Goal: Transaction & Acquisition: Subscribe to service/newsletter

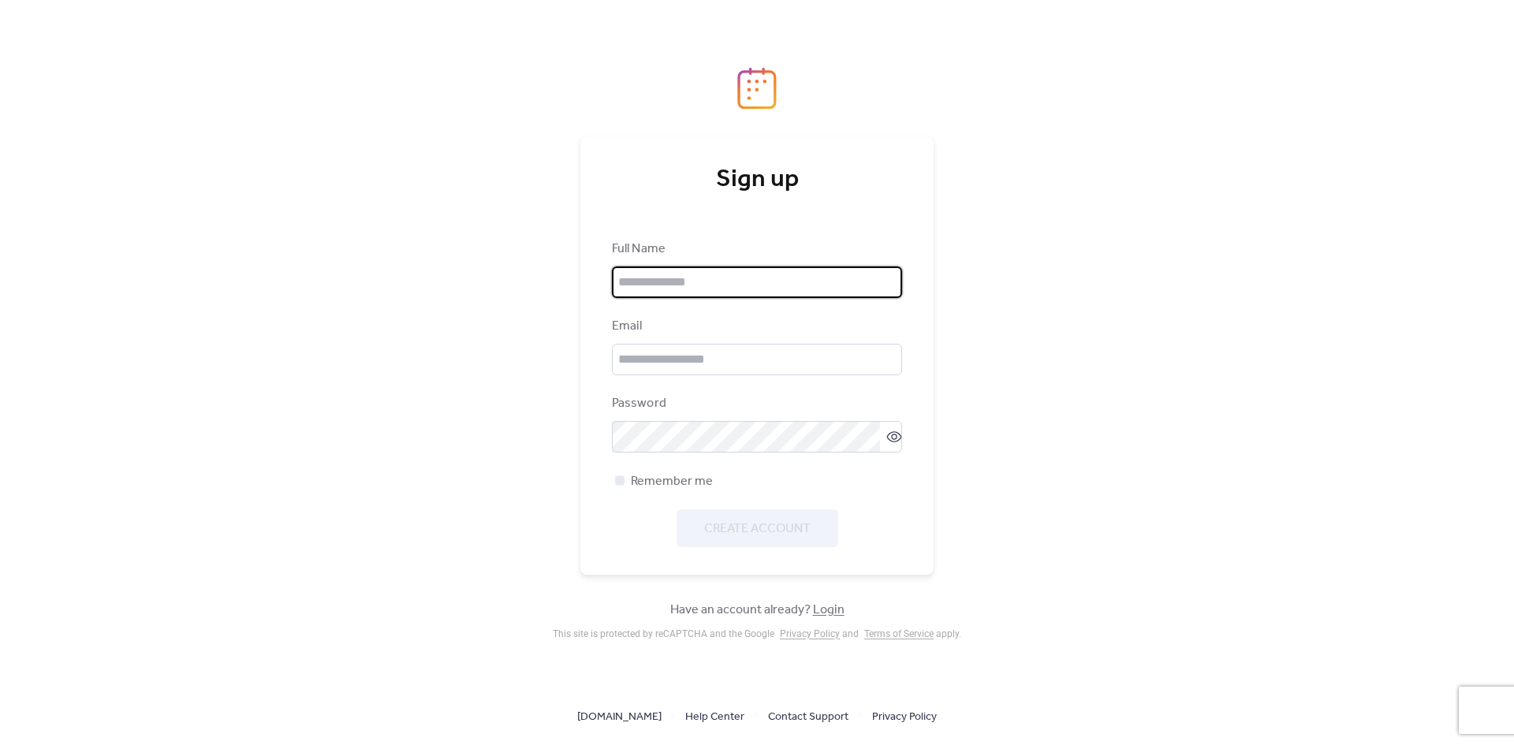
drag, startPoint x: 692, startPoint y: 293, endPoint x: 738, endPoint y: 275, distance: 48.9
click at [692, 293] on input "text" at bounding box center [757, 283] width 290 height 32
type input "*"
type input "**********"
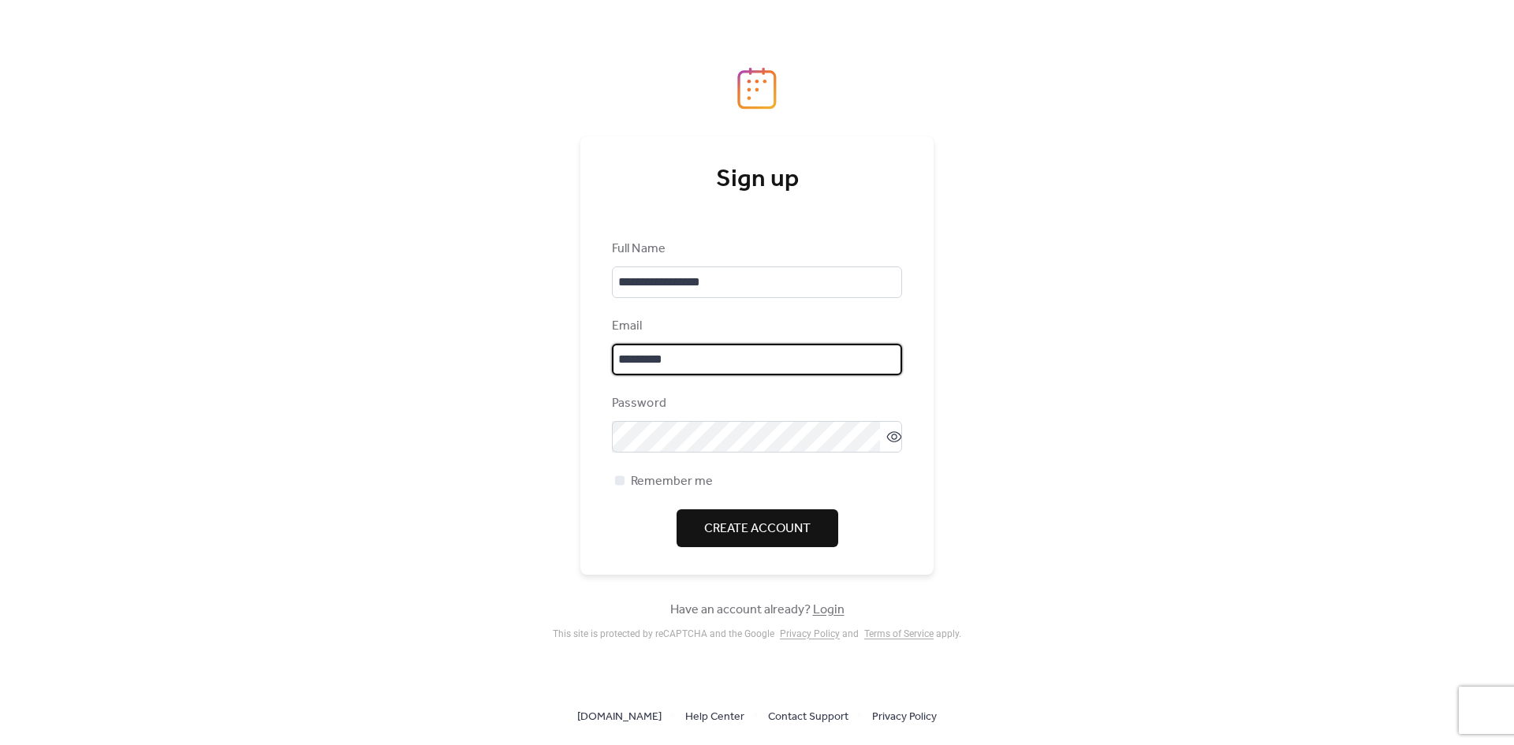
type input "**********"
click at [886, 438] on icon at bounding box center [894, 437] width 16 height 16
drag, startPoint x: 549, startPoint y: 431, endPoint x: 591, endPoint y: 435, distance: 42.8
click at [548, 431] on div "**********" at bounding box center [757, 372] width 1514 height 745
drag, startPoint x: 255, startPoint y: 284, endPoint x: 270, endPoint y: 291, distance: 16.6
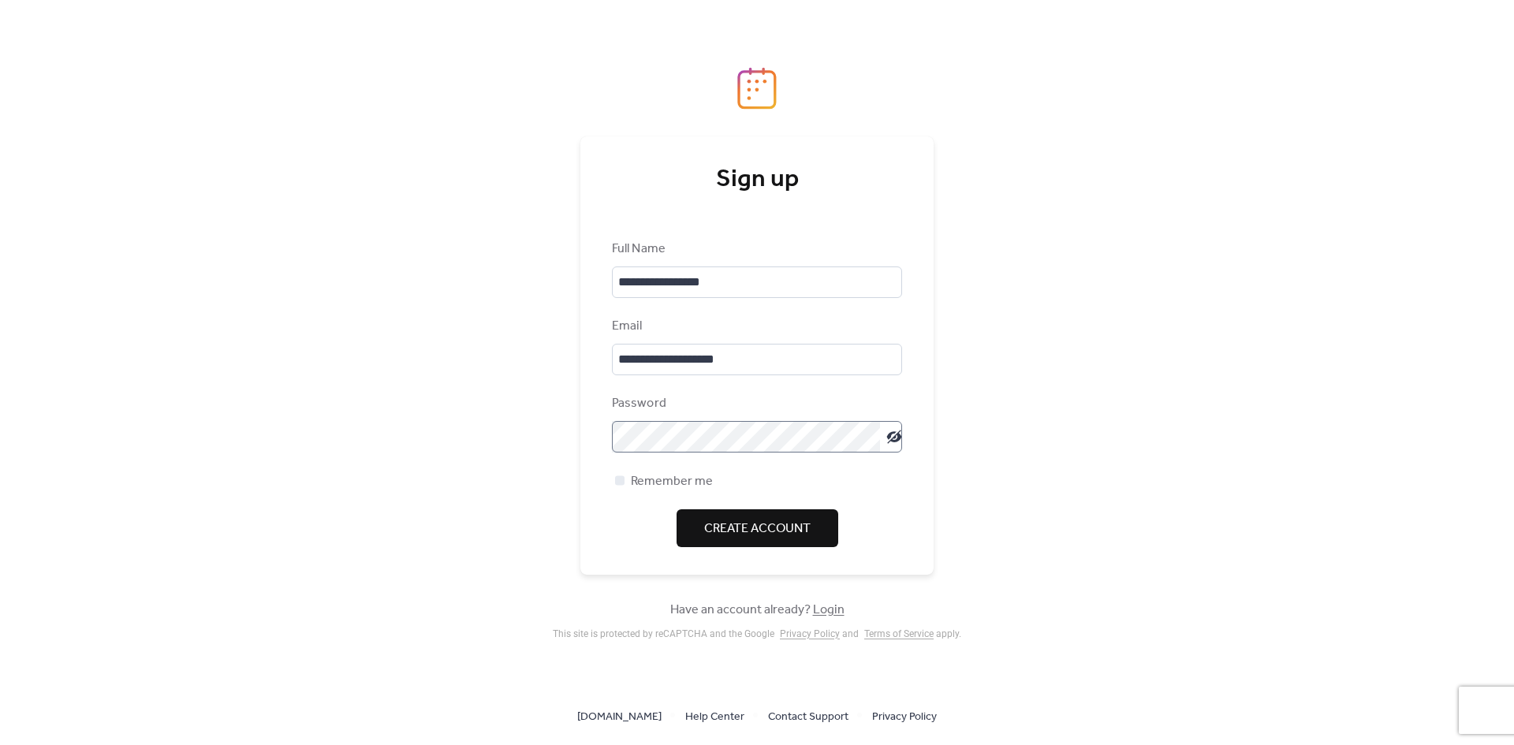
click at [255, 284] on div "**********" at bounding box center [757, 372] width 1514 height 745
click at [745, 531] on span "Create Account" at bounding box center [757, 529] width 106 height 19
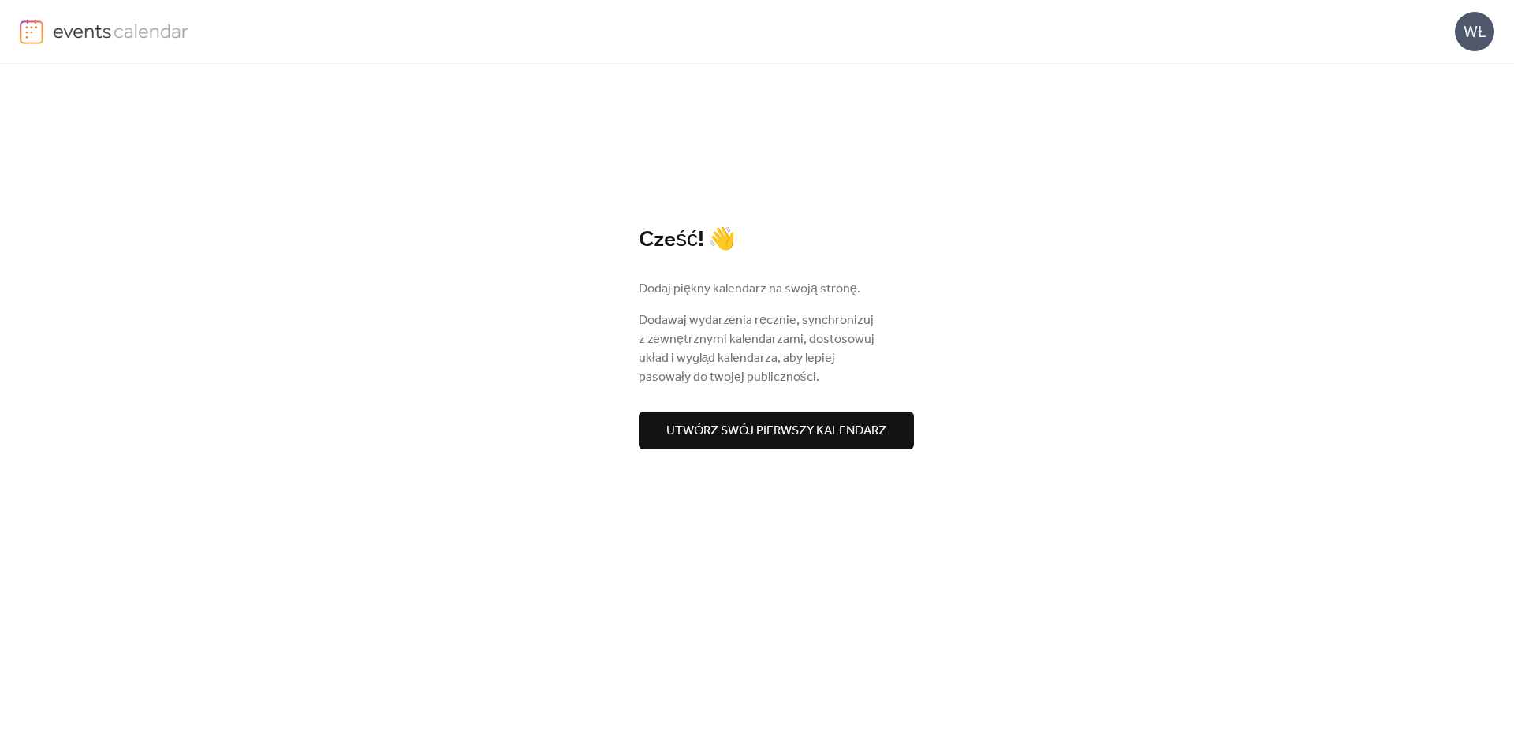
click at [1474, 32] on div "WŁ" at bounding box center [1474, 31] width 39 height 39
click at [1460, 72] on link "konto" at bounding box center [1439, 70] width 111 height 32
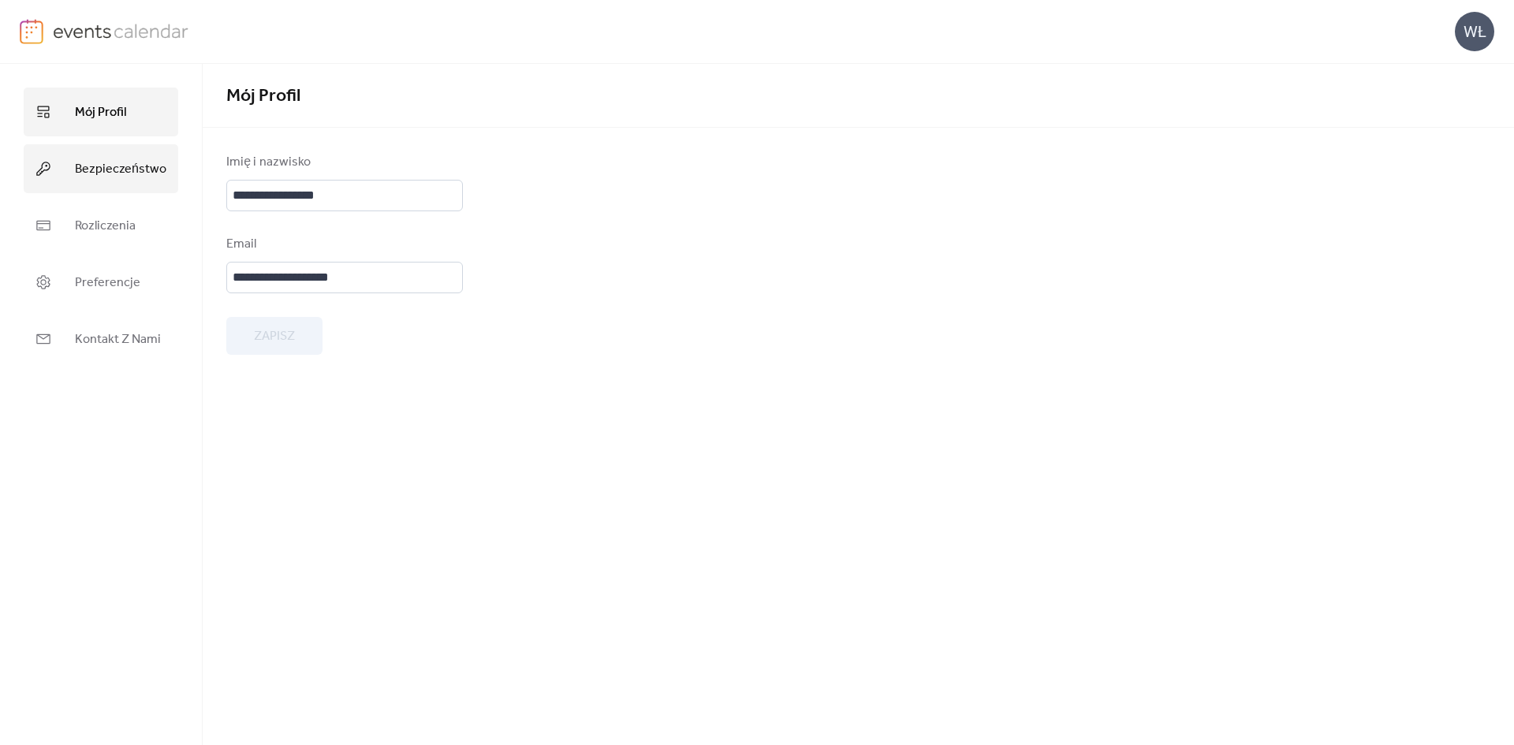
click at [126, 181] on span "Bezpieczeństwo" at bounding box center [120, 169] width 91 height 25
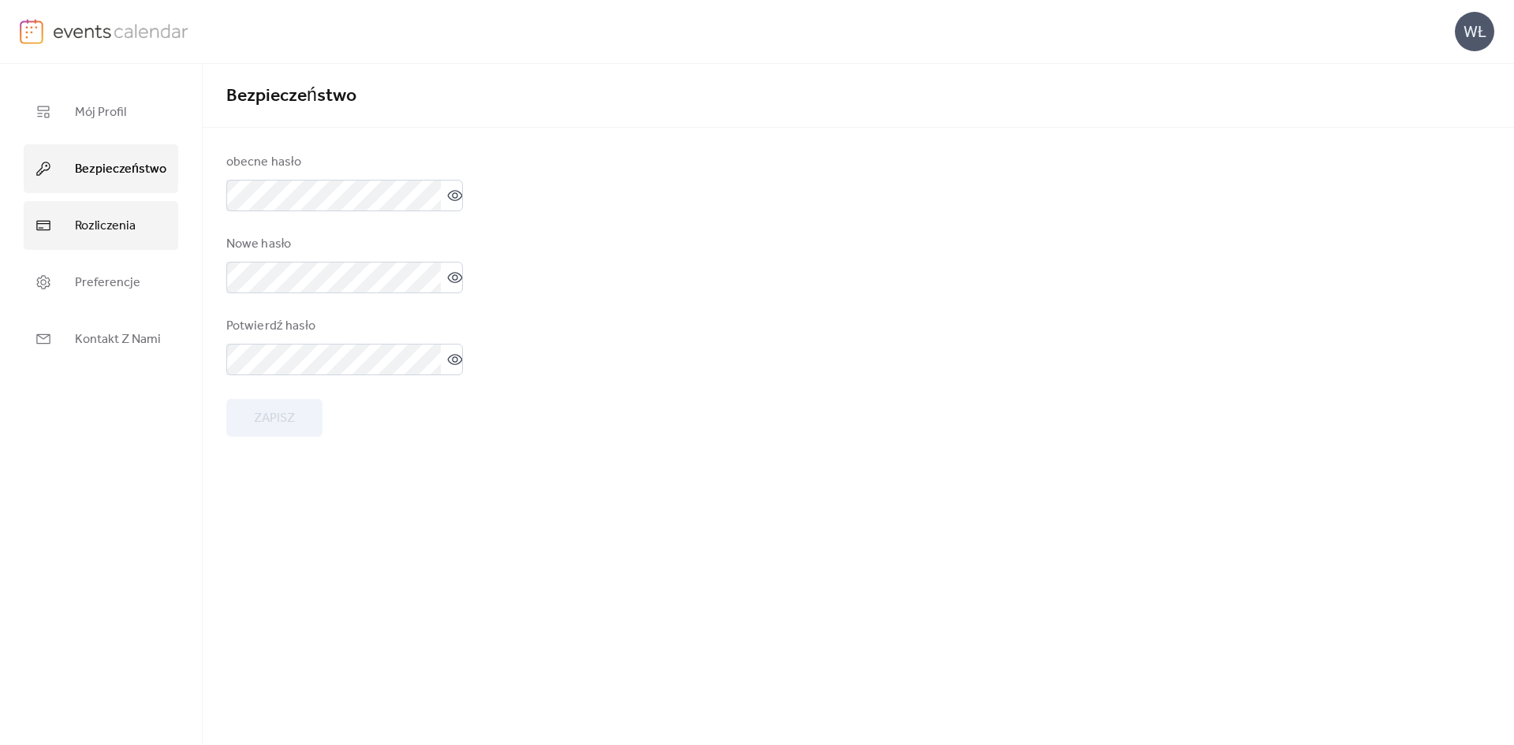
click at [128, 213] on link "Rozliczenia" at bounding box center [101, 225] width 155 height 49
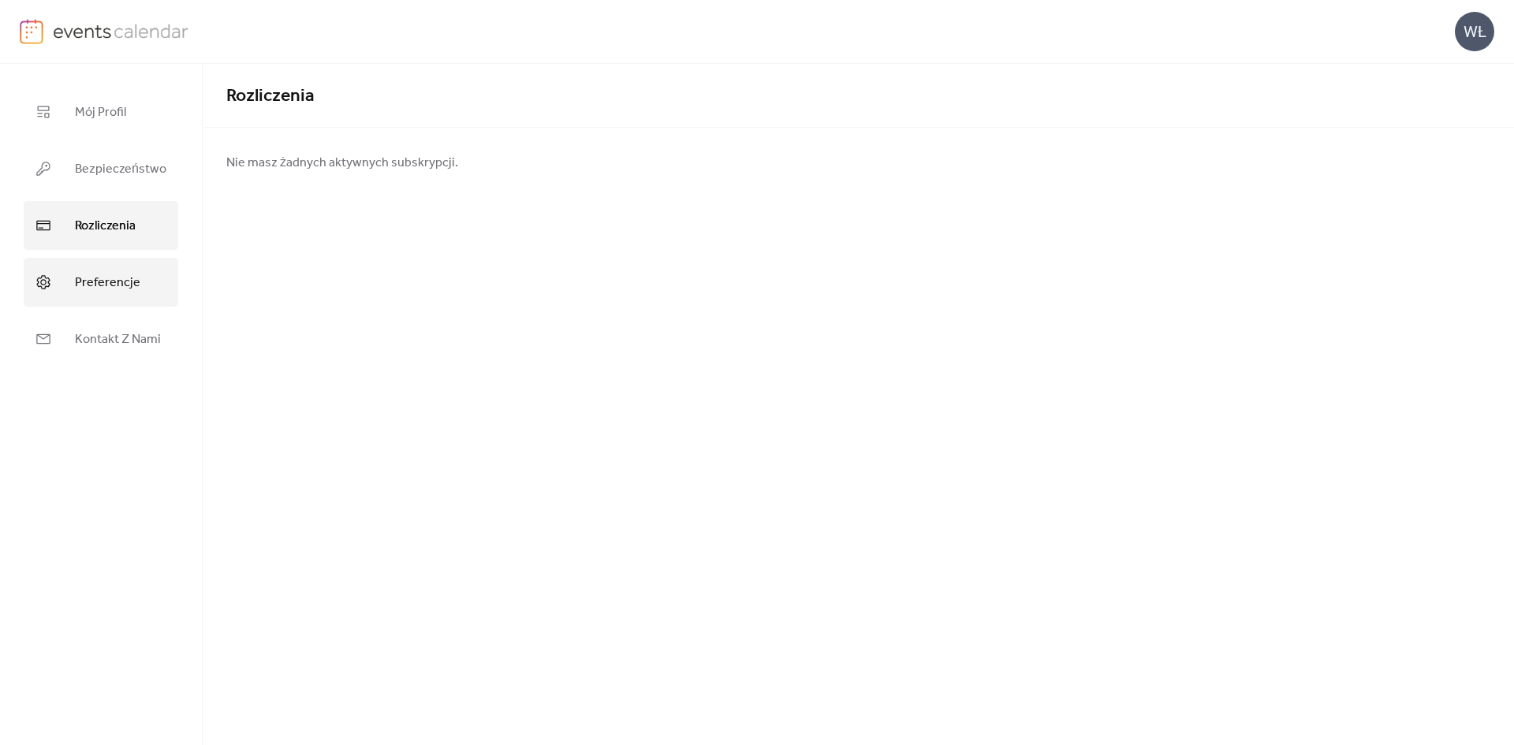
click at [147, 282] on link "Preferencje" at bounding box center [101, 282] width 155 height 49
click at [58, 27] on img at bounding box center [121, 31] width 136 height 24
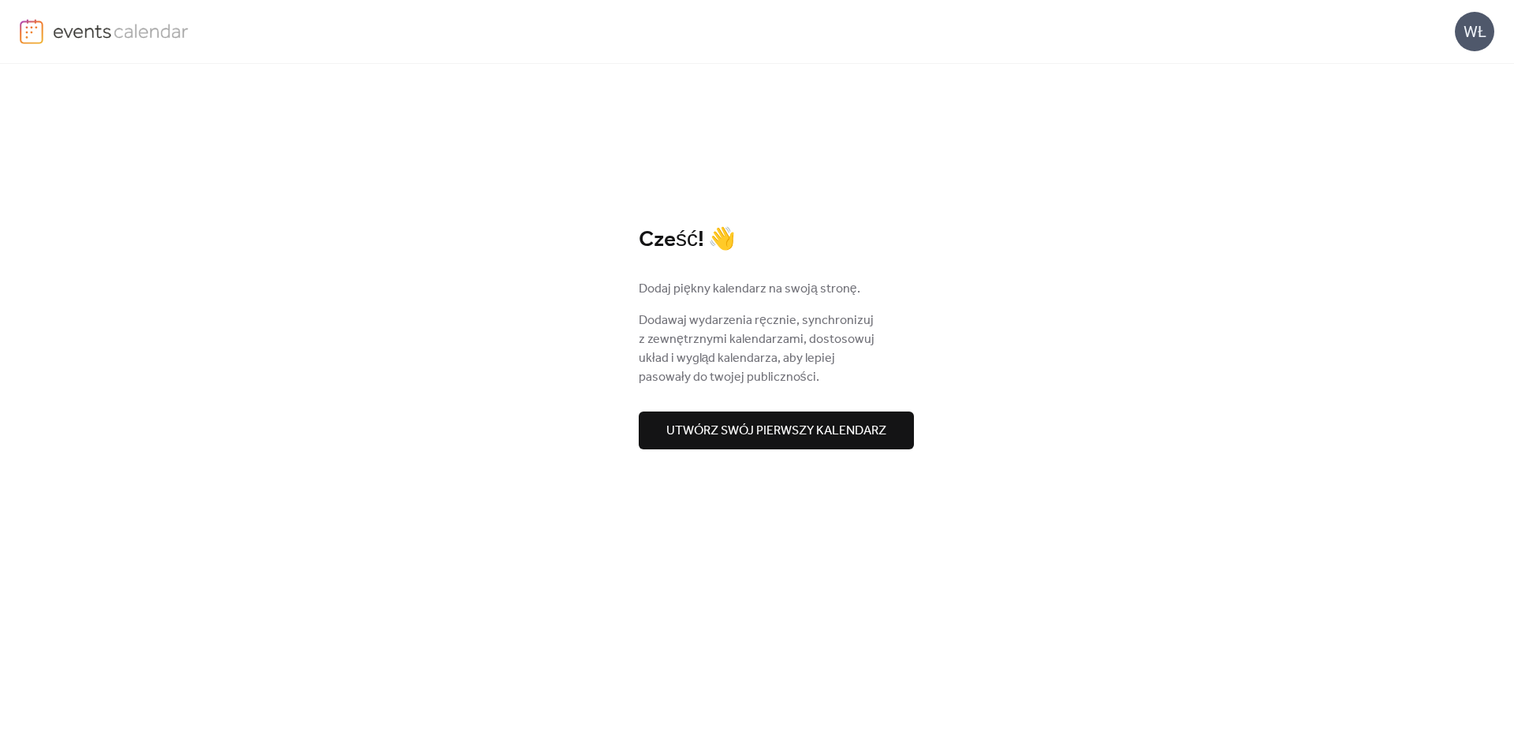
click at [1487, 35] on div "WŁ" at bounding box center [1474, 31] width 39 height 39
click at [1417, 79] on span "konto" at bounding box center [1413, 71] width 32 height 19
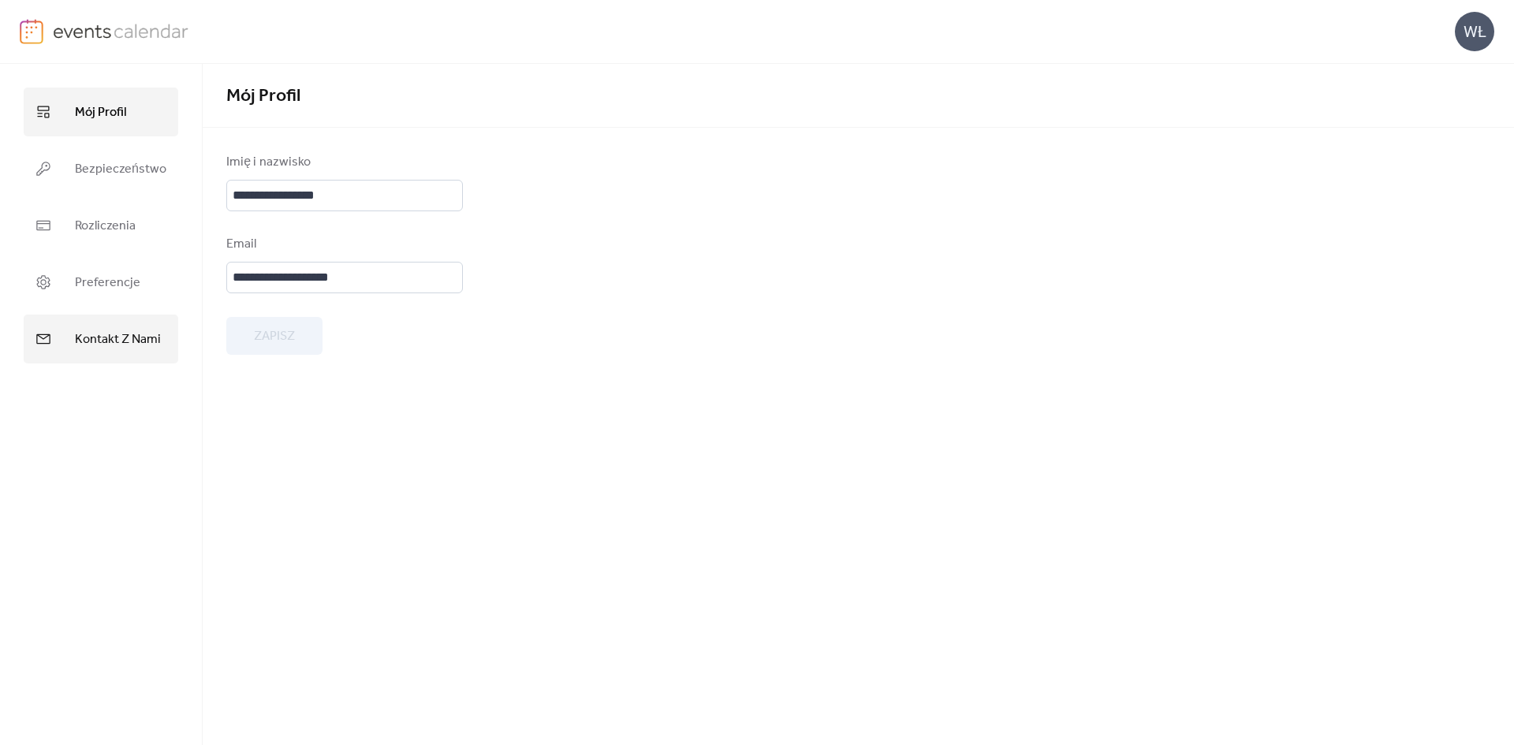
click at [93, 326] on link "Kontakt Z Nami" at bounding box center [101, 339] width 155 height 49
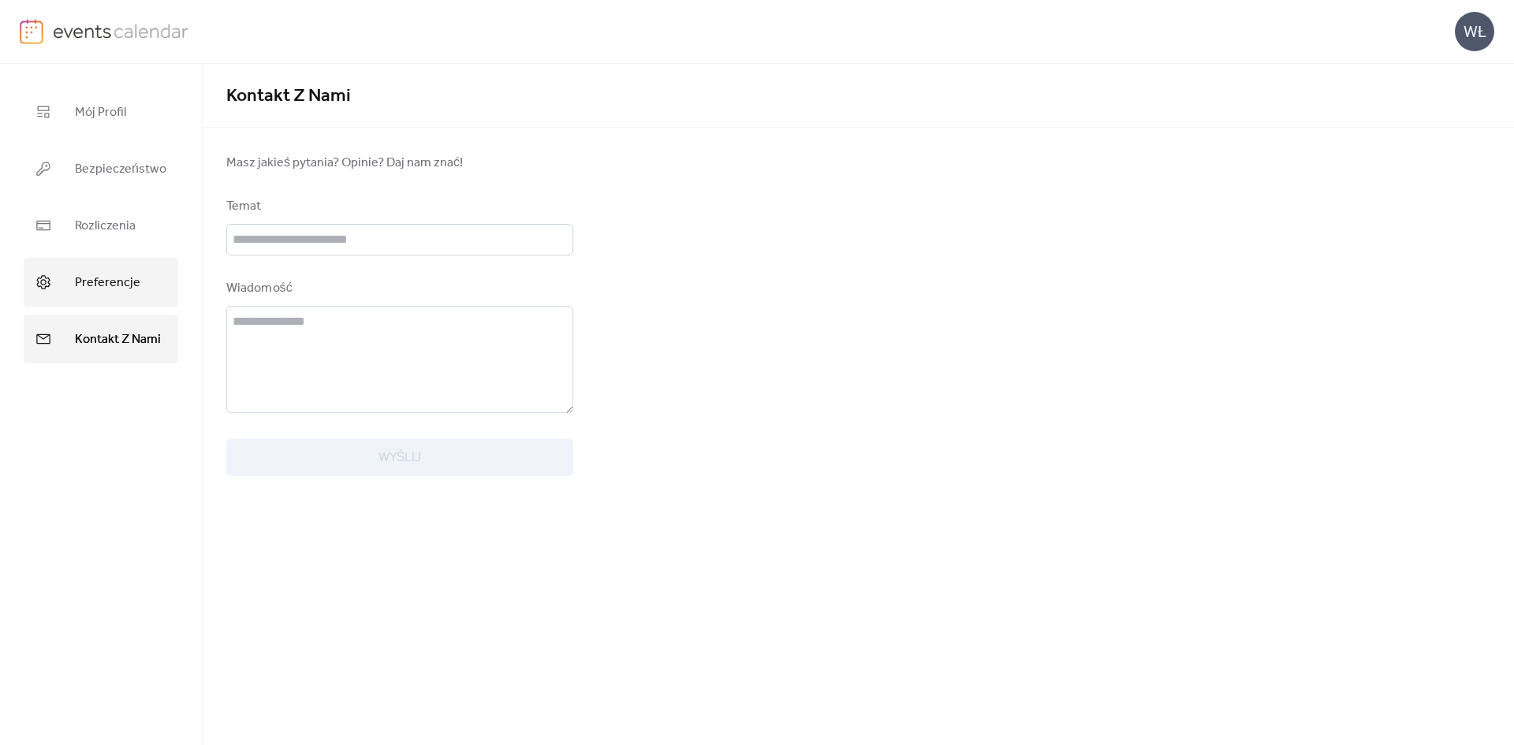
click at [112, 269] on link "Preferencje" at bounding box center [101, 282] width 155 height 49
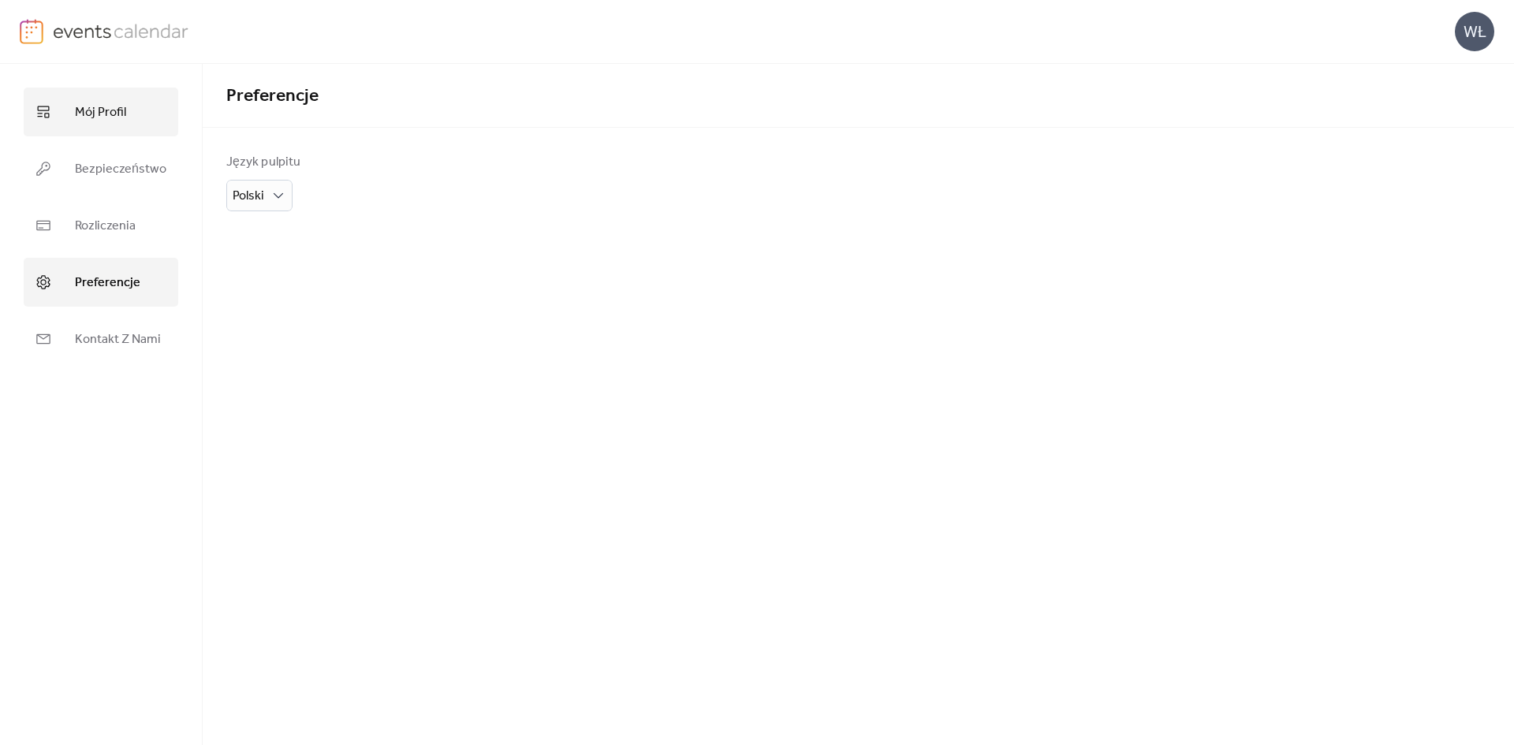
click at [115, 132] on link "Mój Profil" at bounding box center [101, 112] width 155 height 49
click at [1456, 37] on div "WŁ" at bounding box center [1474, 31] width 39 height 39
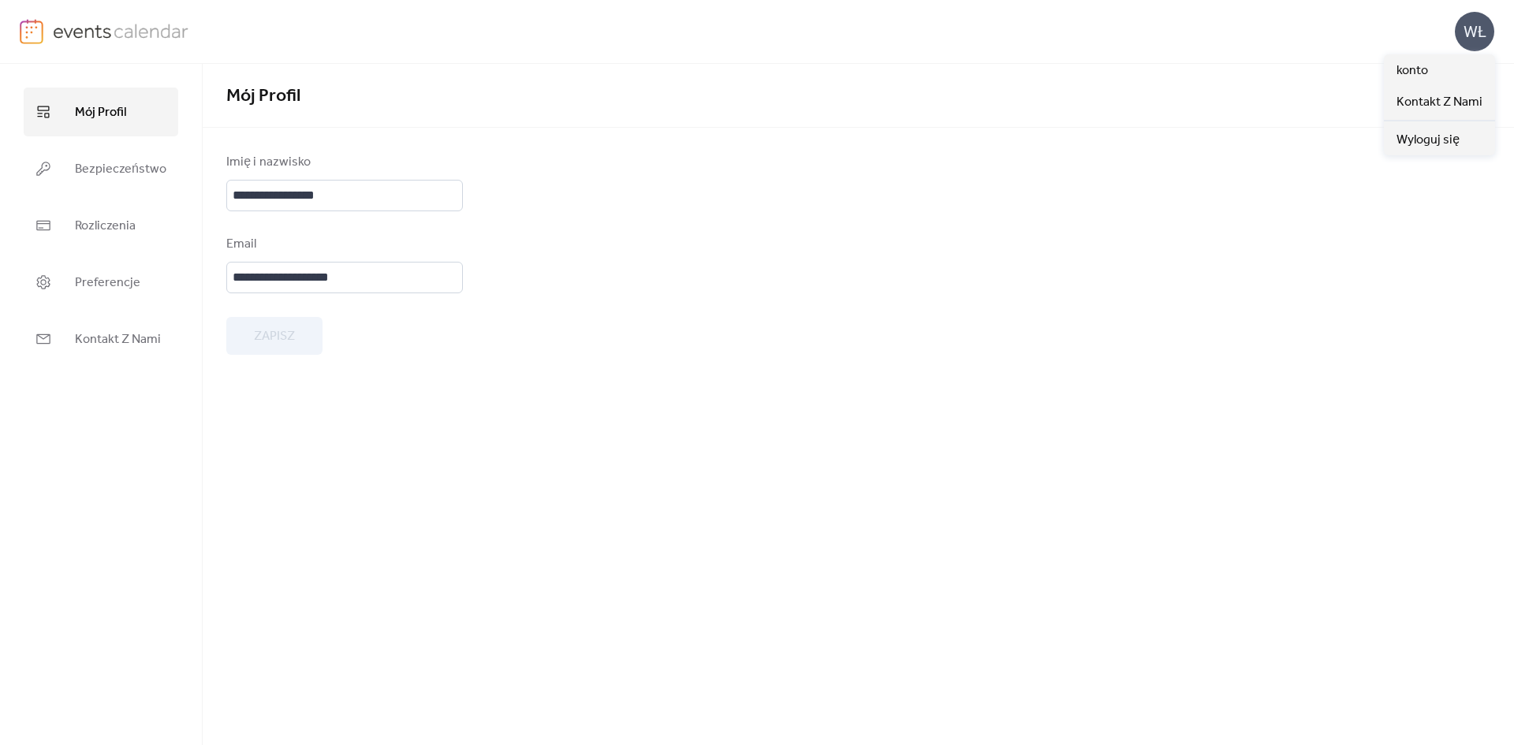
click at [979, 326] on form "**********" at bounding box center [858, 254] width 1264 height 202
click at [74, 36] on img at bounding box center [121, 31] width 136 height 24
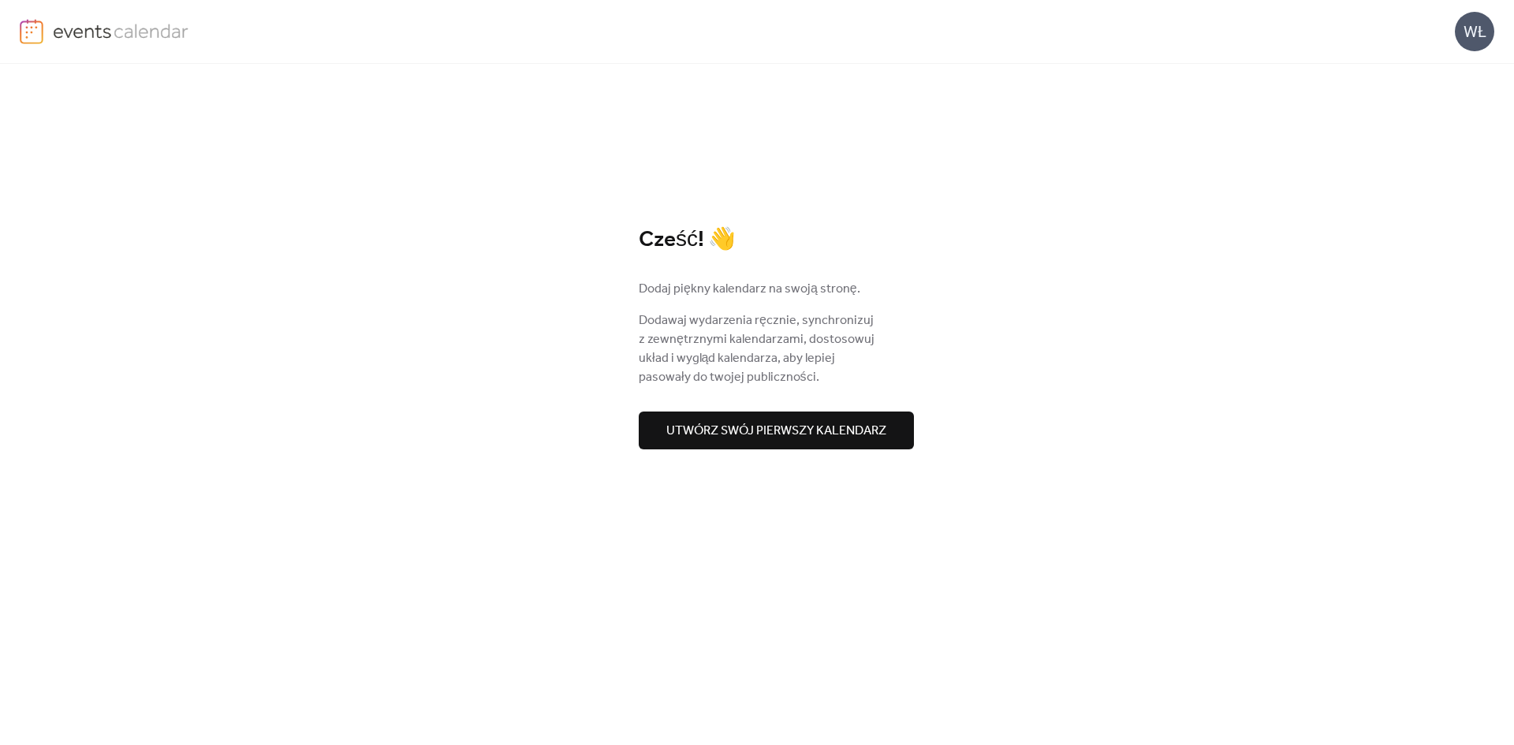
click at [745, 434] on span "Utwórz swój pierwszy kalendarz" at bounding box center [776, 431] width 220 height 19
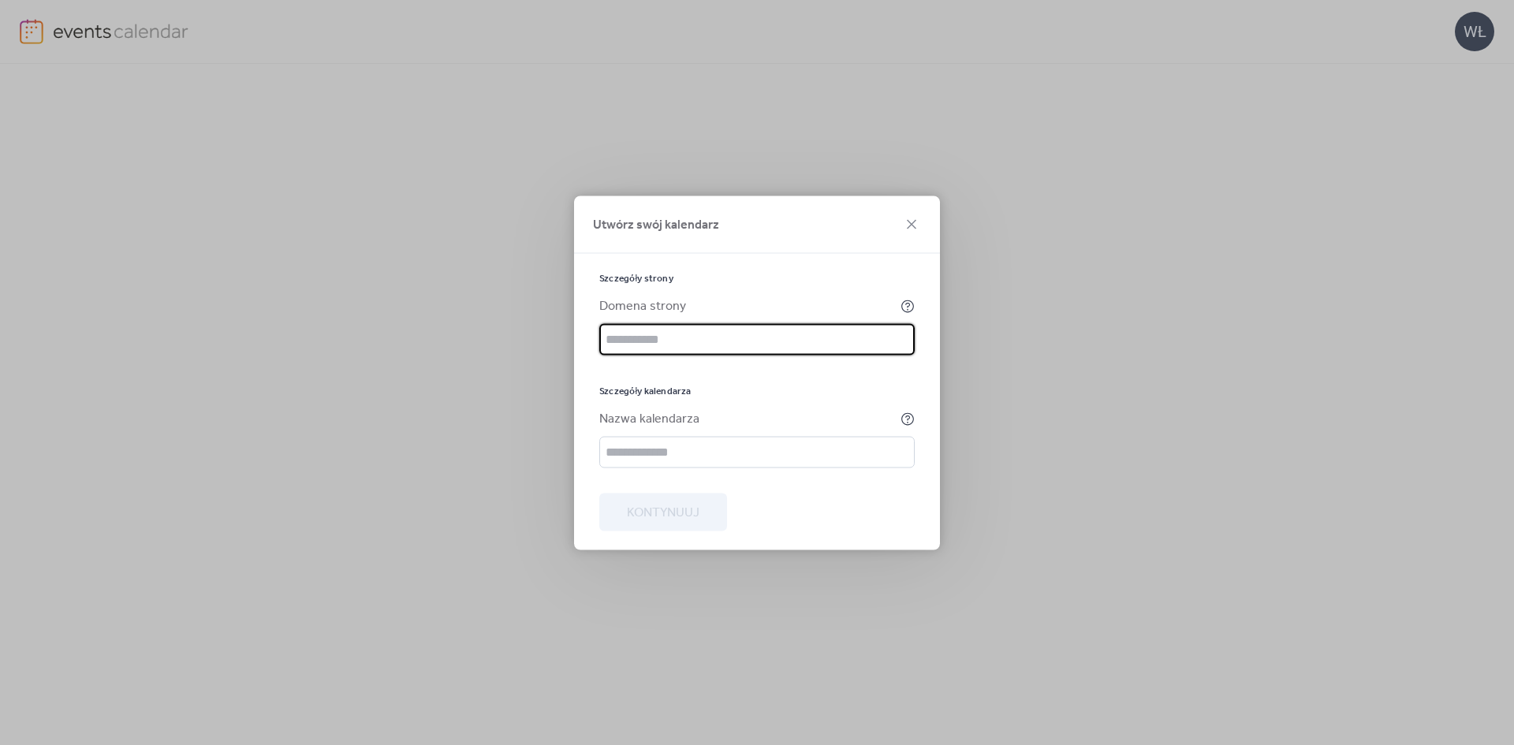
click at [683, 342] on input "text" at bounding box center [756, 339] width 315 height 32
click at [791, 344] on input "text" at bounding box center [756, 339] width 315 height 32
type input "**********"
click at [762, 268] on div "**********" at bounding box center [757, 401] width 366 height 297
click at [696, 479] on div at bounding box center [756, 480] width 315 height 25
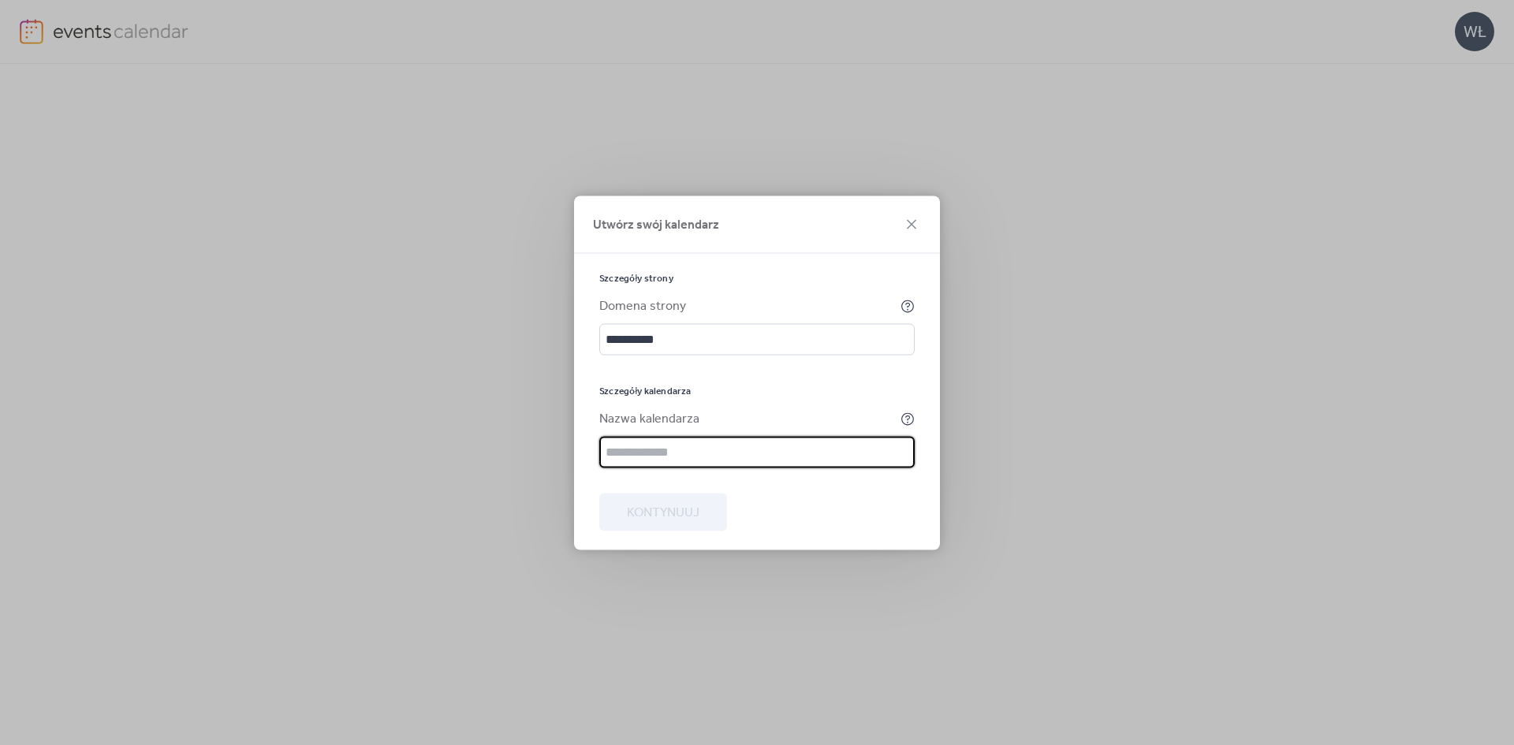
drag, startPoint x: 692, startPoint y: 447, endPoint x: 719, endPoint y: 435, distance: 29.6
click at [692, 447] on input "text" at bounding box center [756, 452] width 315 height 32
type input "**********"
click at [696, 515] on span "Kontynuuj" at bounding box center [663, 512] width 73 height 19
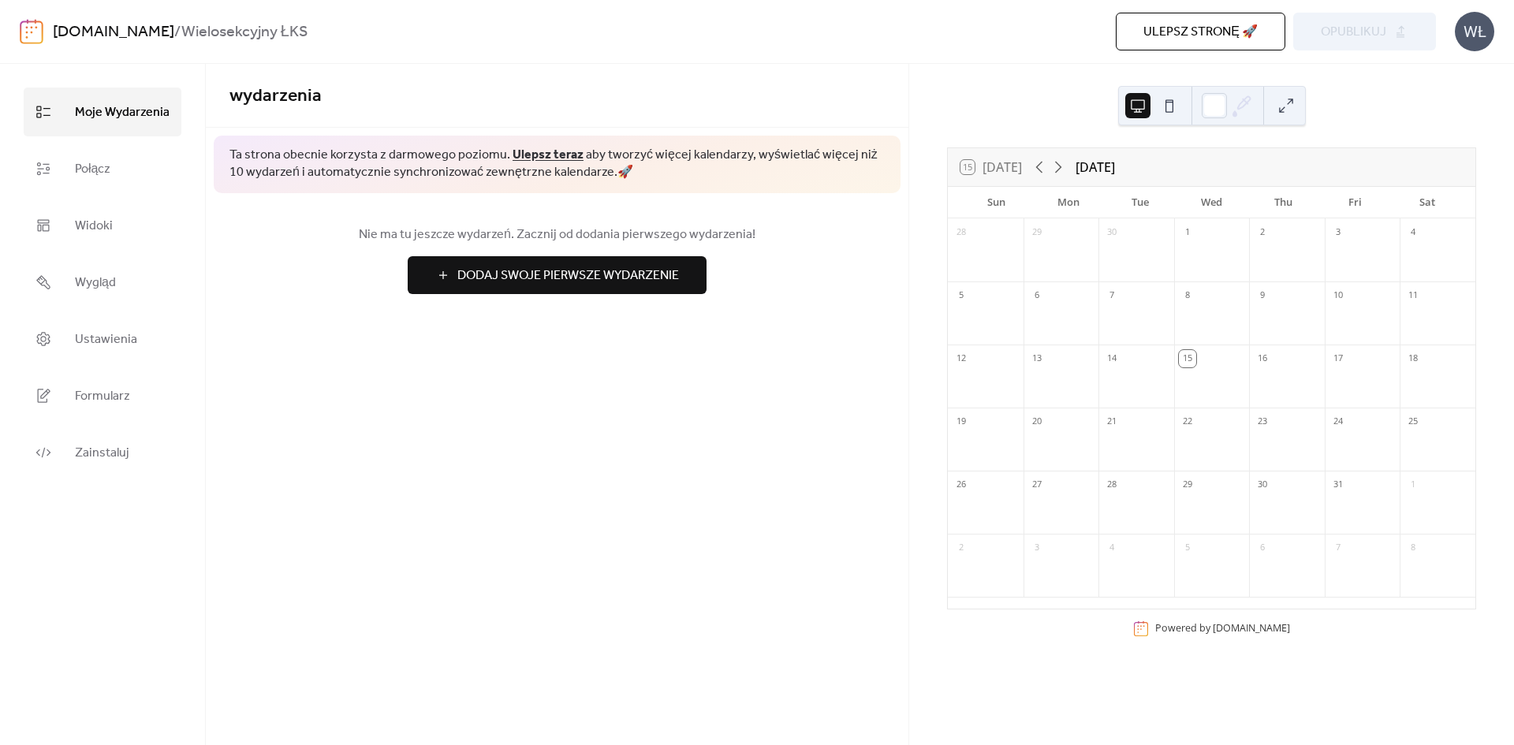
click at [540, 148] on link "Ulepsz teraz" at bounding box center [548, 155] width 71 height 24
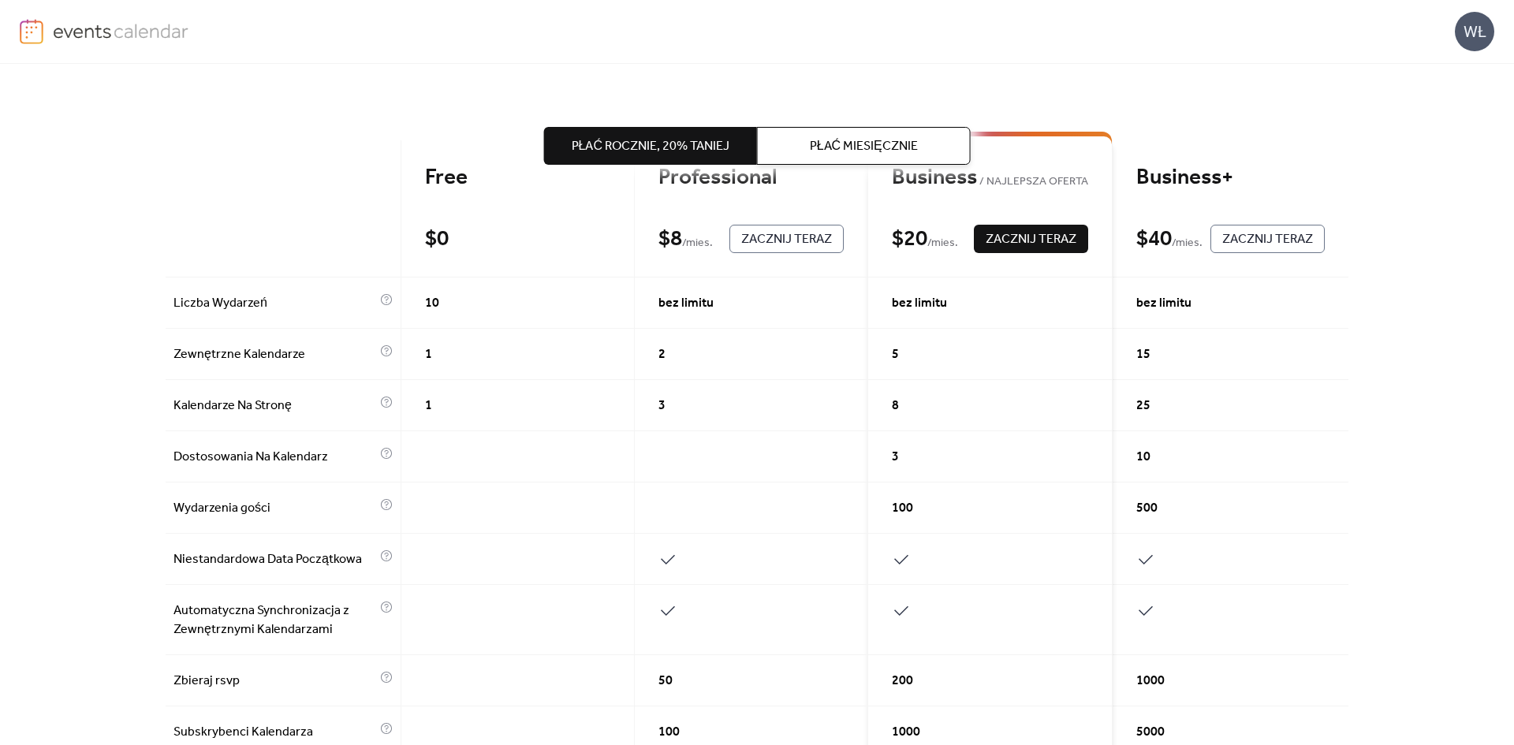
drag, startPoint x: 229, startPoint y: 116, endPoint x: 250, endPoint y: 156, distance: 45.1
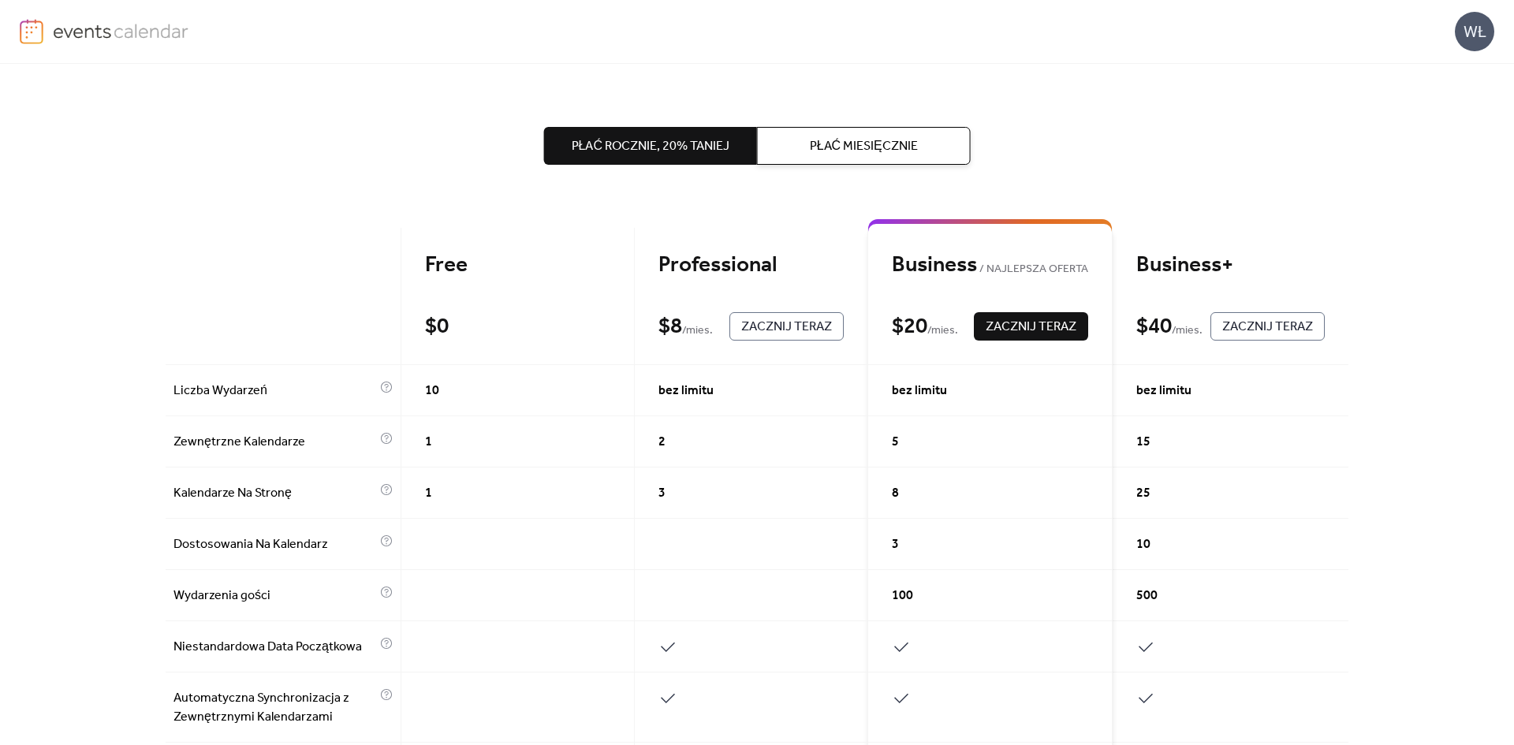
drag, startPoint x: 315, startPoint y: 305, endPoint x: 326, endPoint y: 214, distance: 92.1
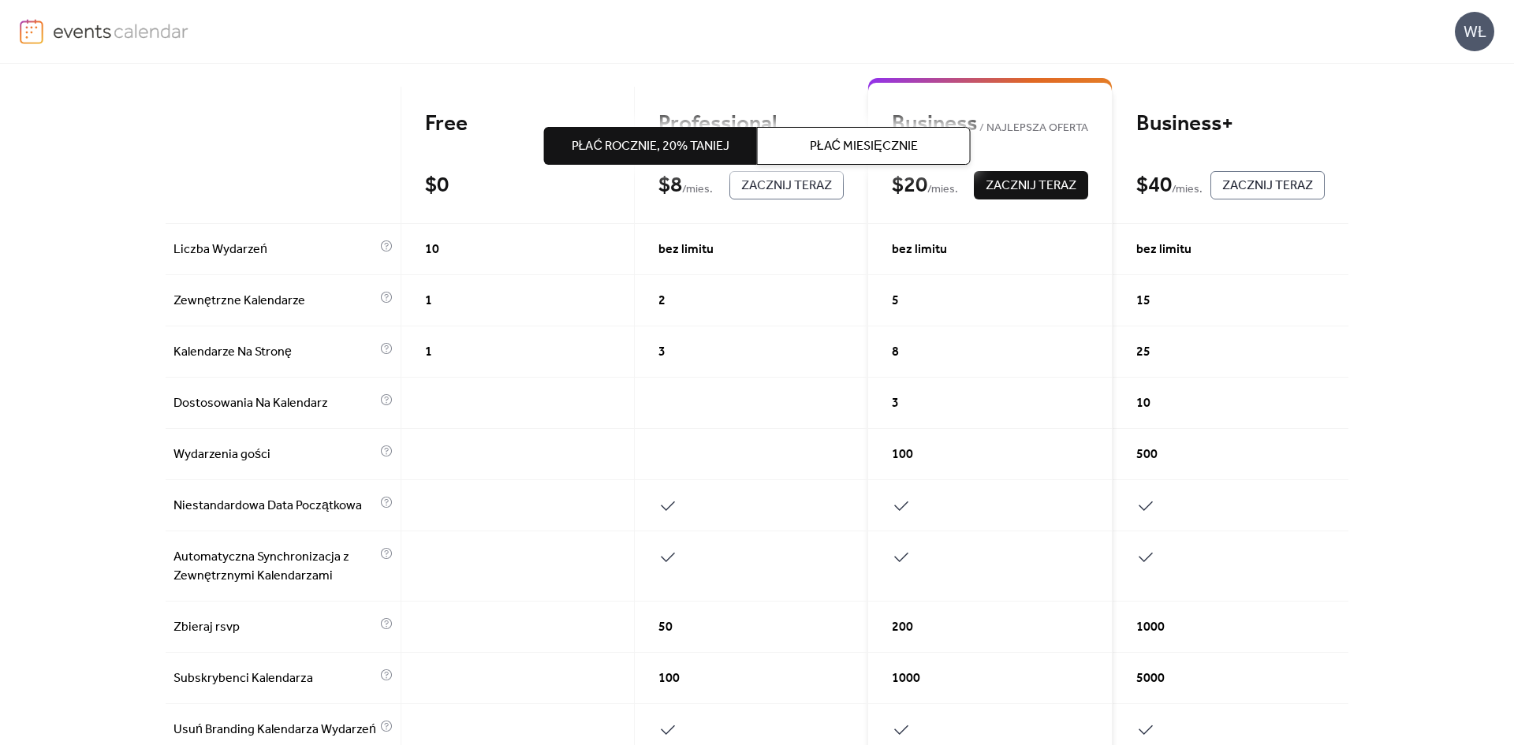
scroll to position [711, 0]
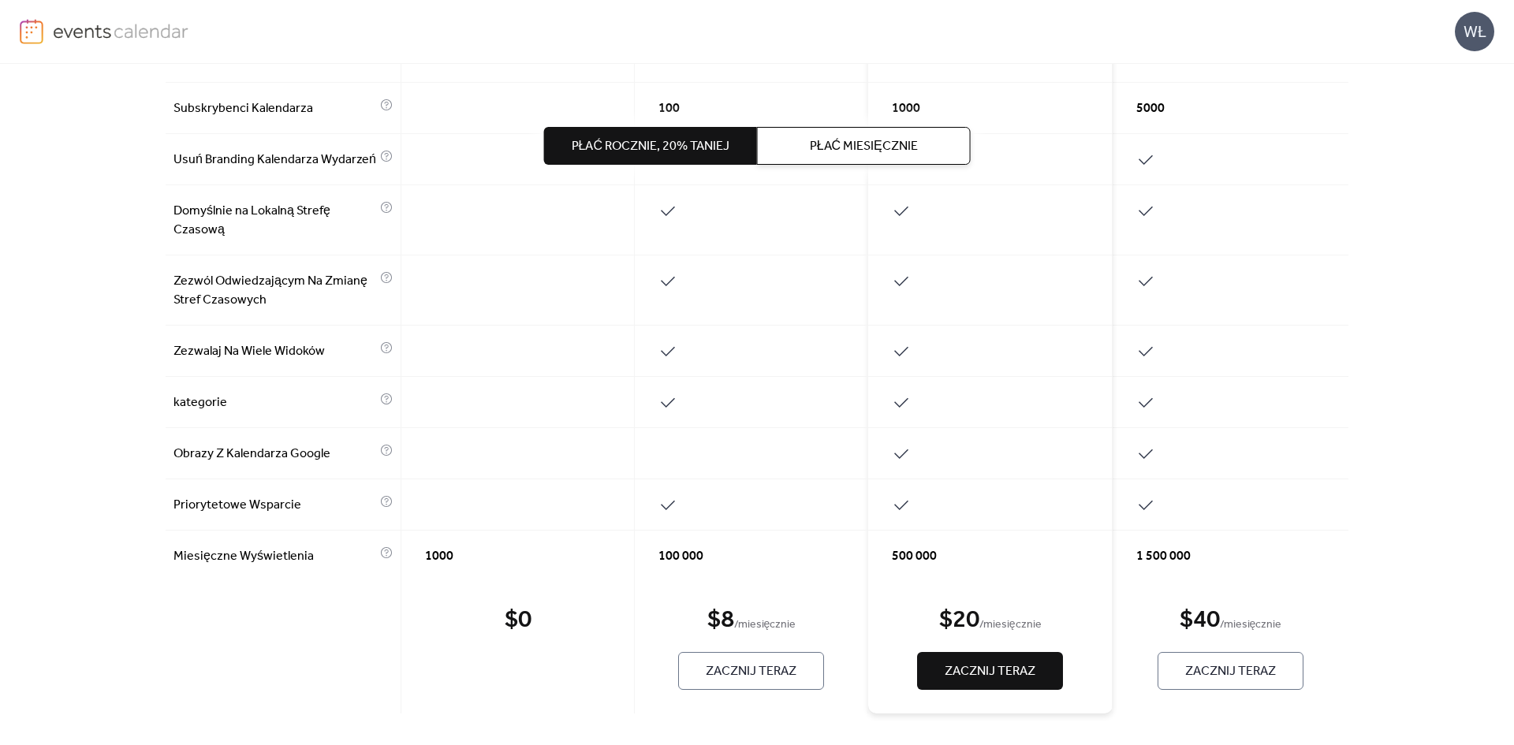
drag, startPoint x: 703, startPoint y: 251, endPoint x: 730, endPoint y: 459, distance: 210.0
click at [735, 679] on span "Zacznij Teraz" at bounding box center [751, 671] width 91 height 19
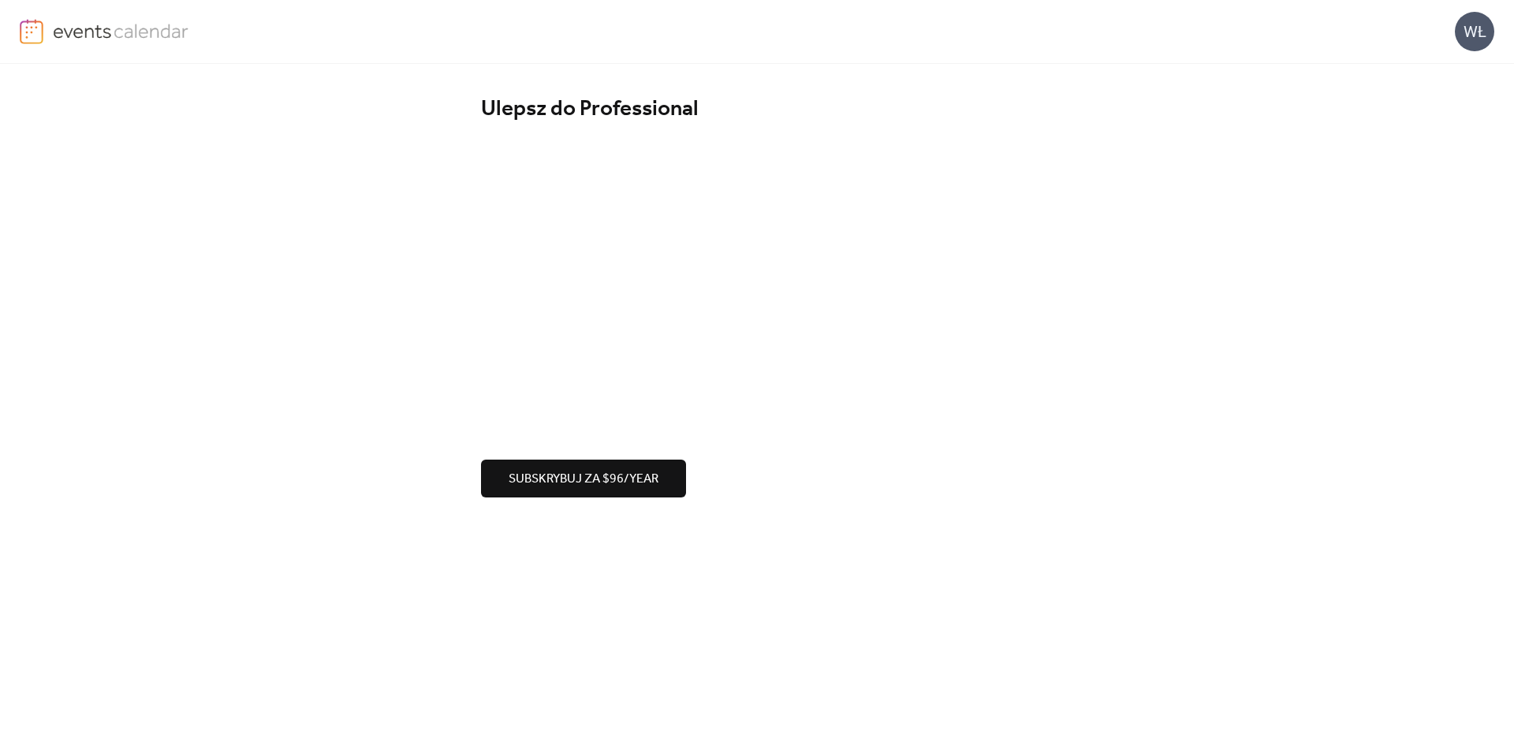
click at [1475, 32] on div "WŁ" at bounding box center [1474, 31] width 39 height 39
click at [1453, 61] on link "konto" at bounding box center [1439, 70] width 111 height 32
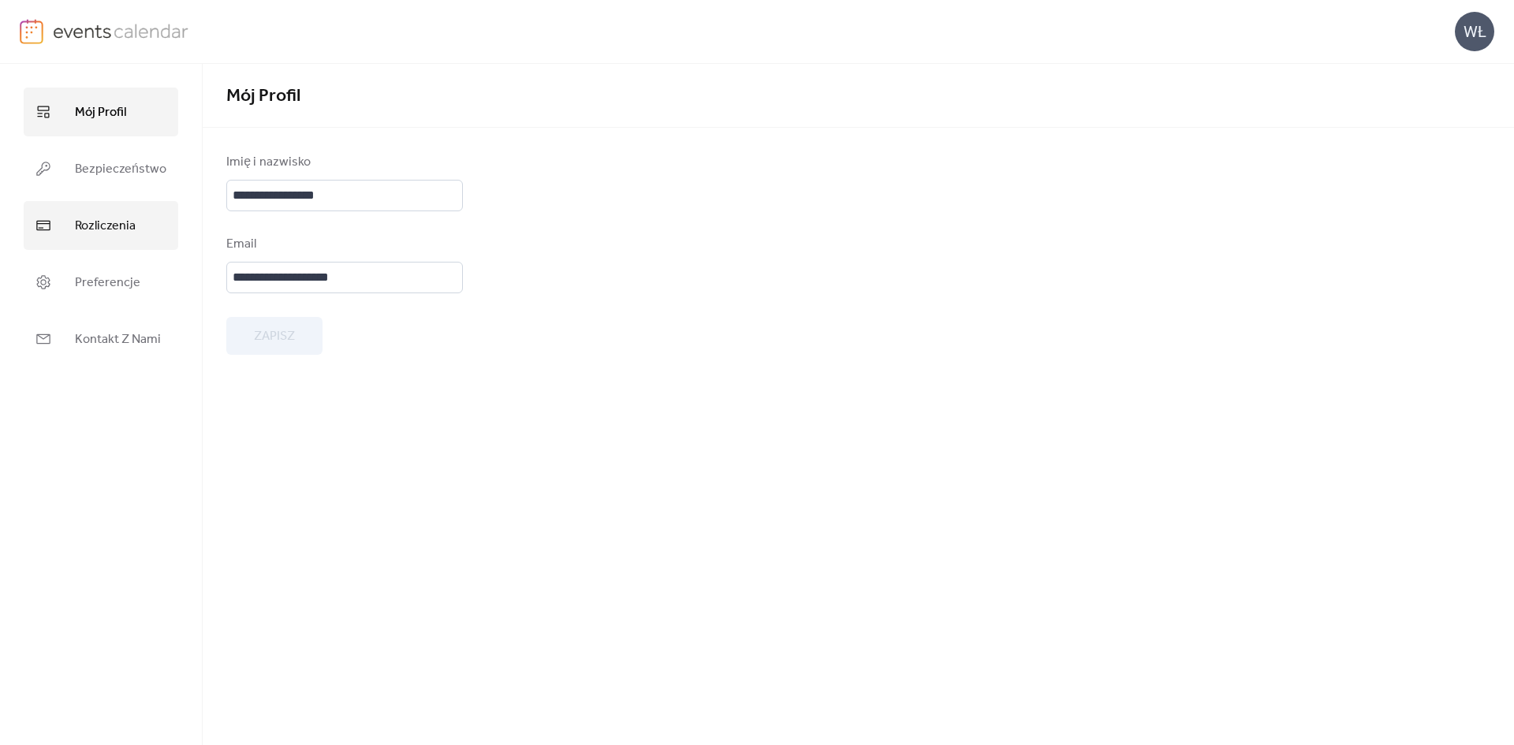
click at [111, 229] on span "Rozliczenia" at bounding box center [105, 226] width 61 height 25
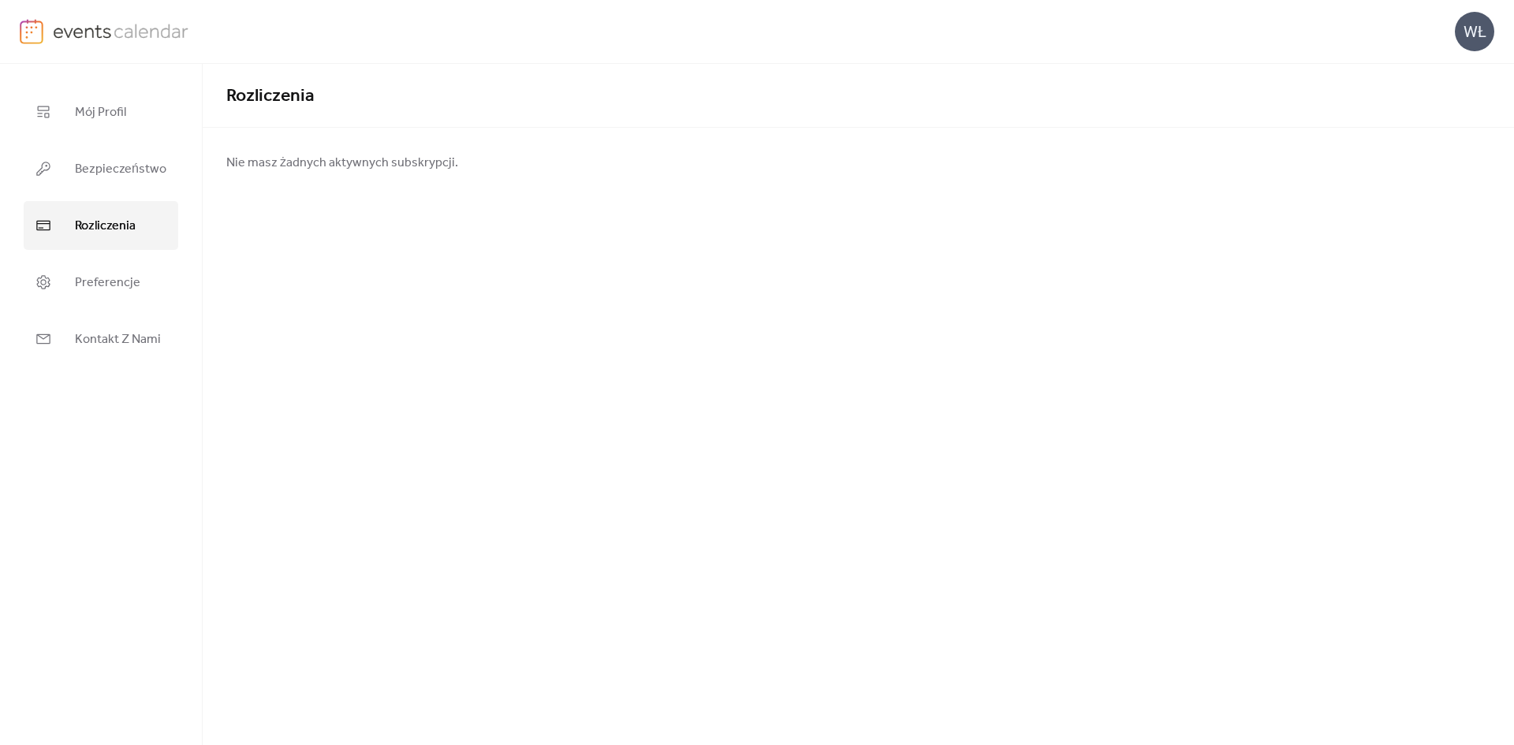
click at [1463, 33] on div "WŁ" at bounding box center [1474, 31] width 39 height 39
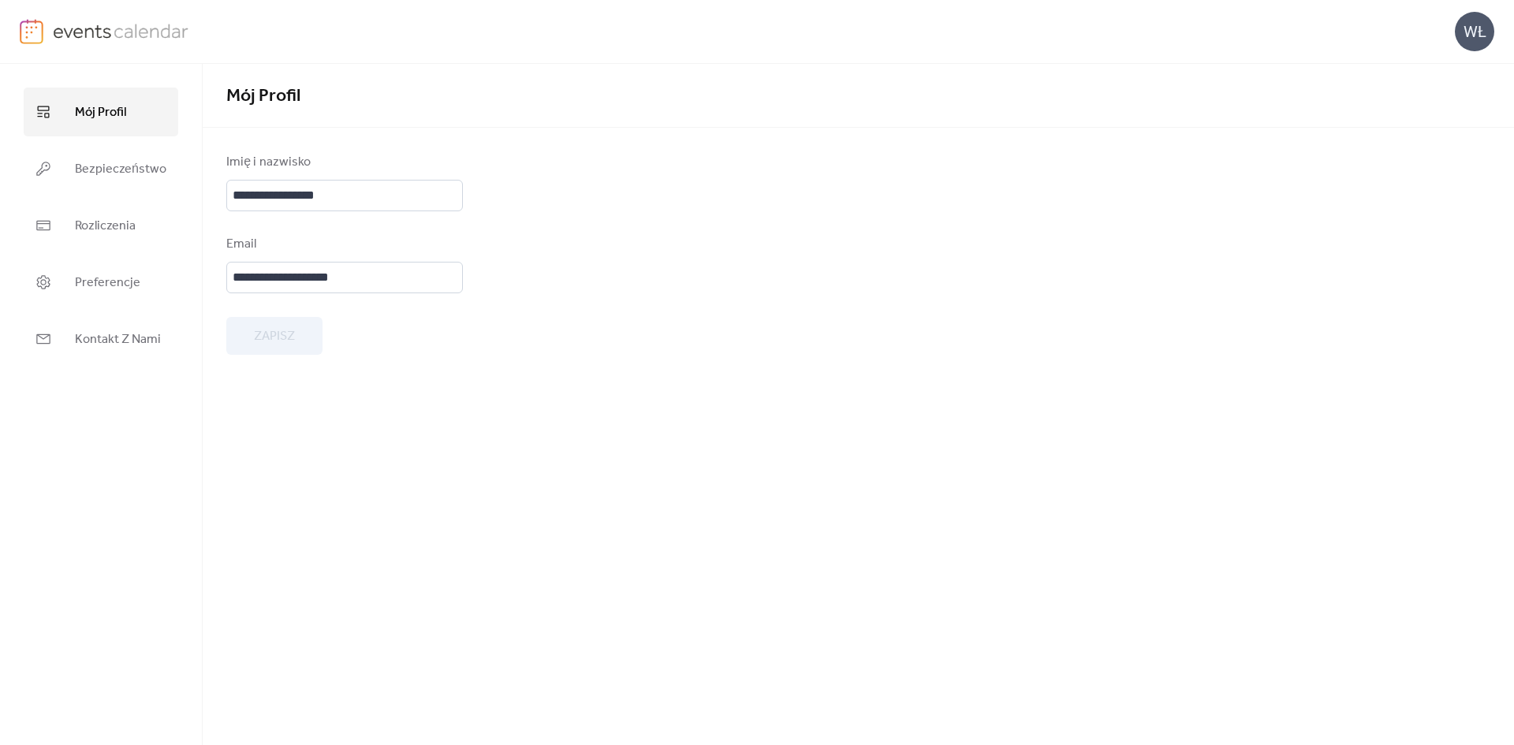
click at [88, 35] on img at bounding box center [121, 31] width 136 height 24
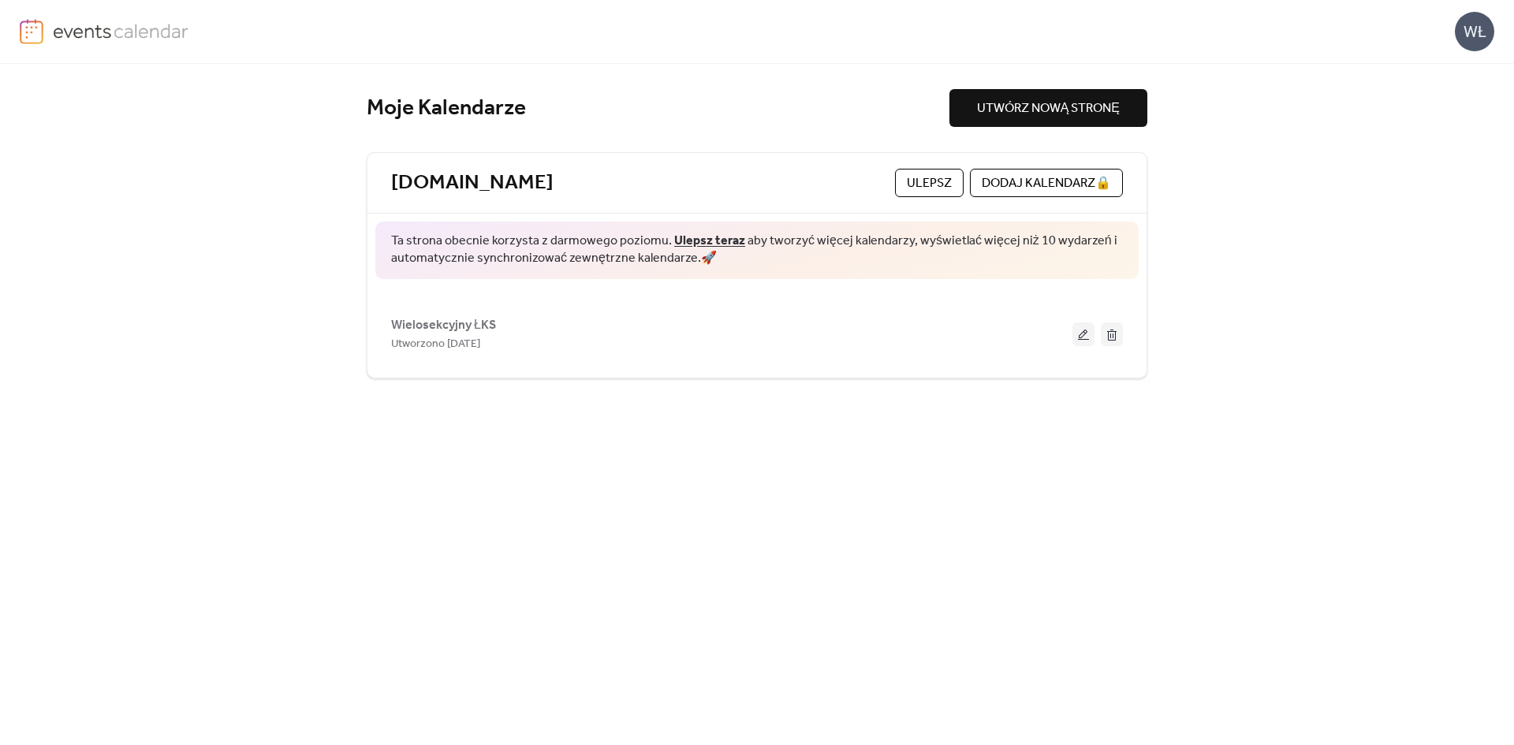
click at [921, 177] on span "ulepsz" at bounding box center [929, 183] width 45 height 19
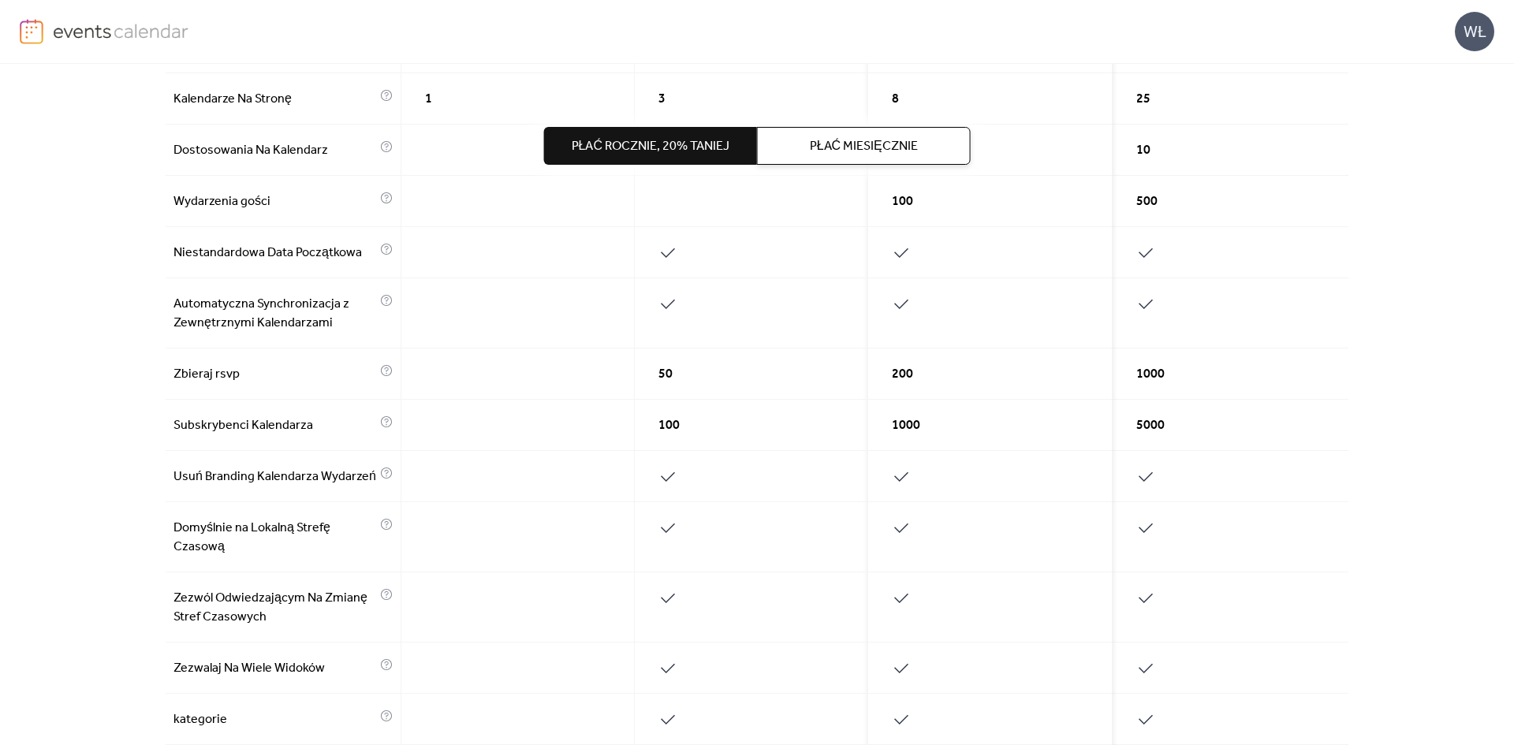
scroll to position [711, 0]
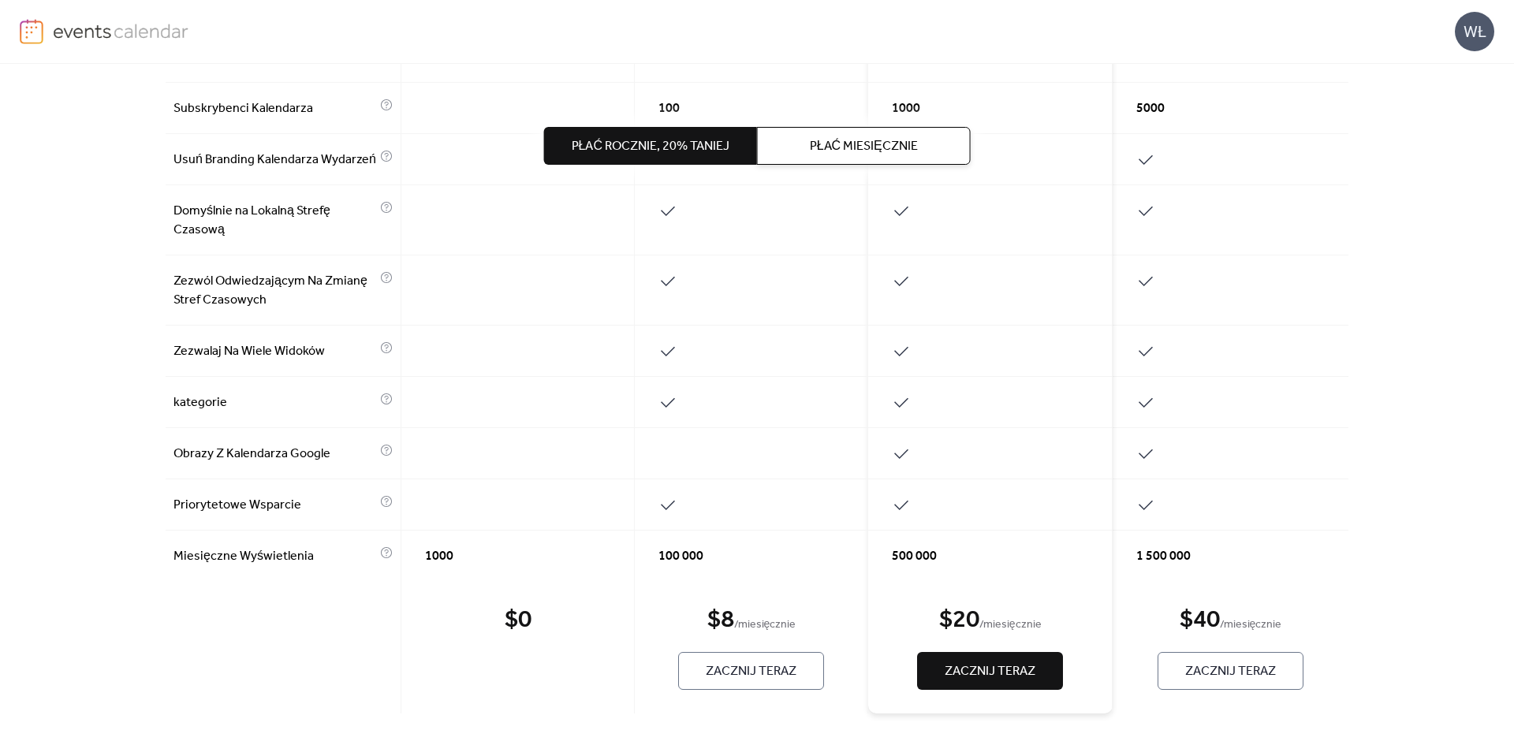
click at [750, 666] on span "Zacznij Teraz" at bounding box center [751, 671] width 91 height 19
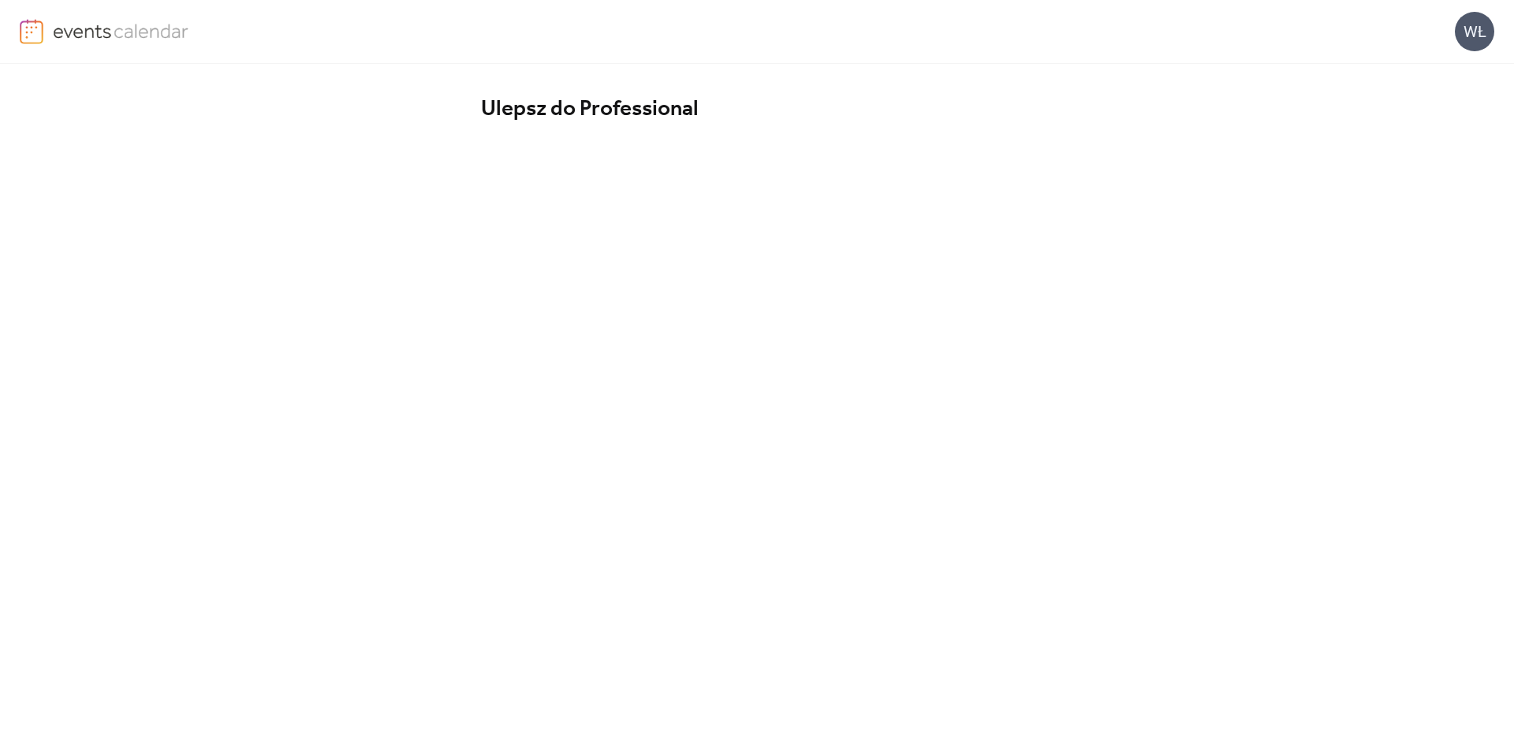
click at [355, 422] on div "Ulepsz do Professional Subskrybuj za $96/year" at bounding box center [757, 443] width 1514 height 759
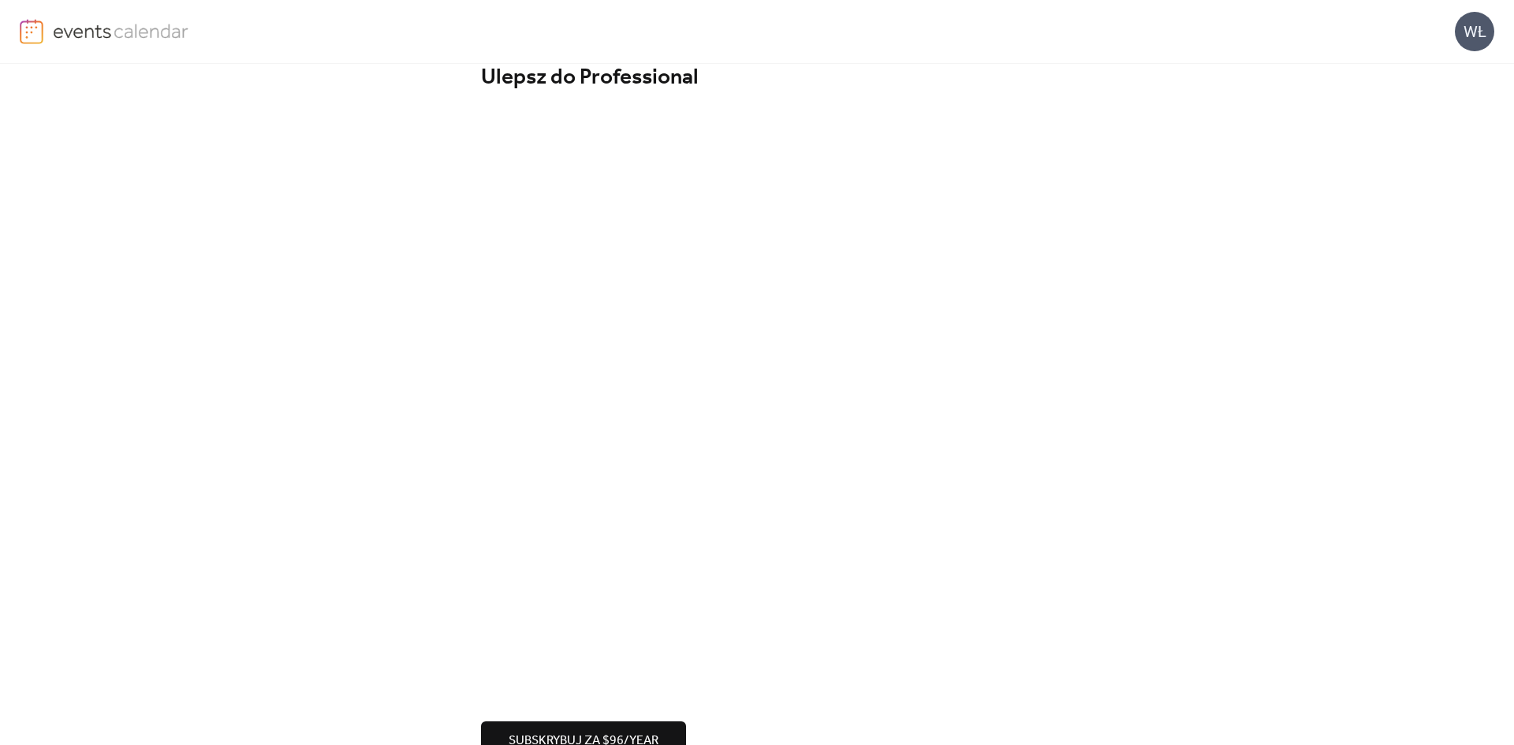
scroll to position [77, 0]
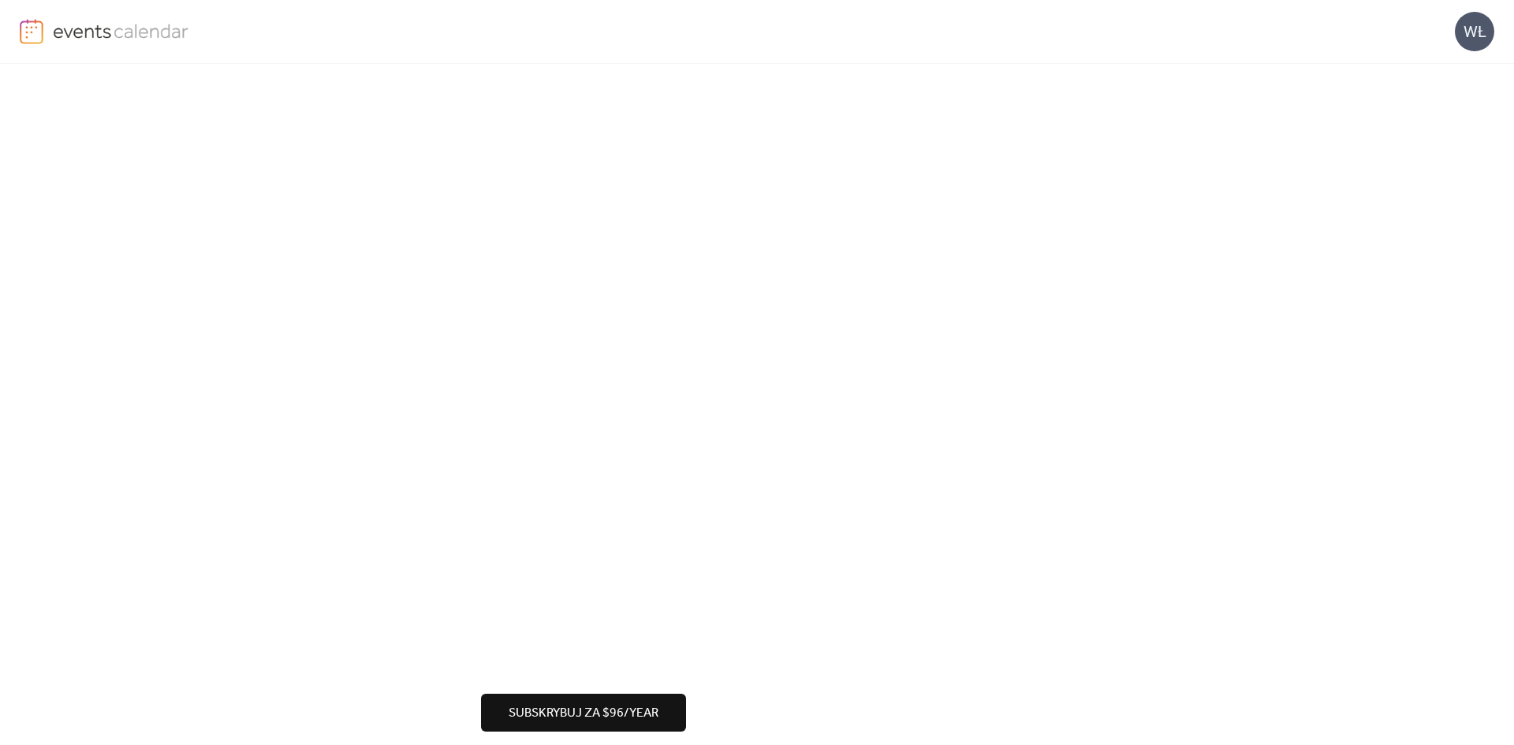
click at [1161, 479] on div "Ulepsz do Professional Subskrybuj za $96/year" at bounding box center [757, 375] width 1514 height 777
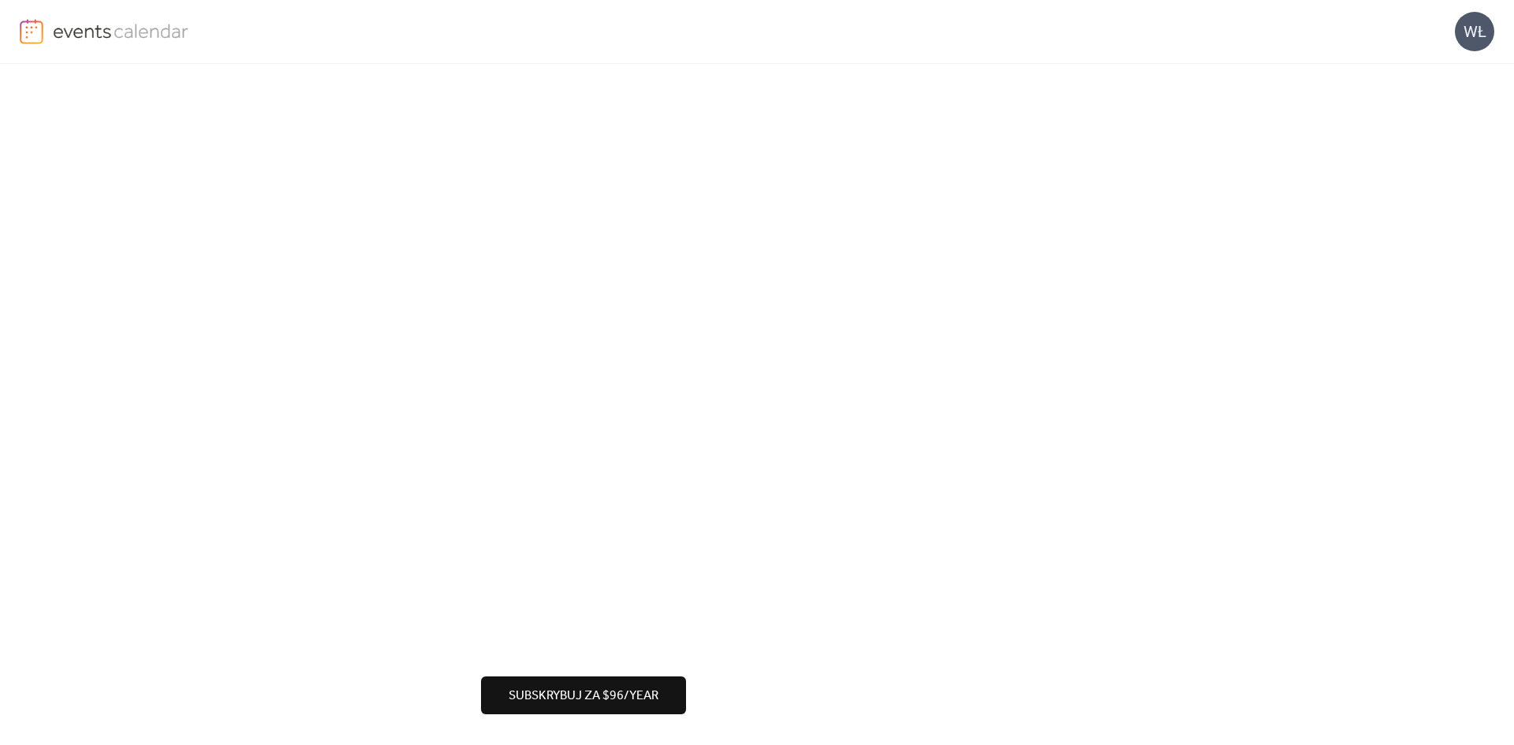
scroll to position [95, 0]
click at [406, 560] on div "Ulepsz do Professional Subskrybuj za $96/year" at bounding box center [757, 356] width 1514 height 777
click at [1361, 342] on div "Ulepsz do Professional Subskrybuj za $96/year" at bounding box center [757, 356] width 1514 height 777
click at [579, 705] on span "Subskrybuj za $96/year" at bounding box center [584, 695] width 150 height 19
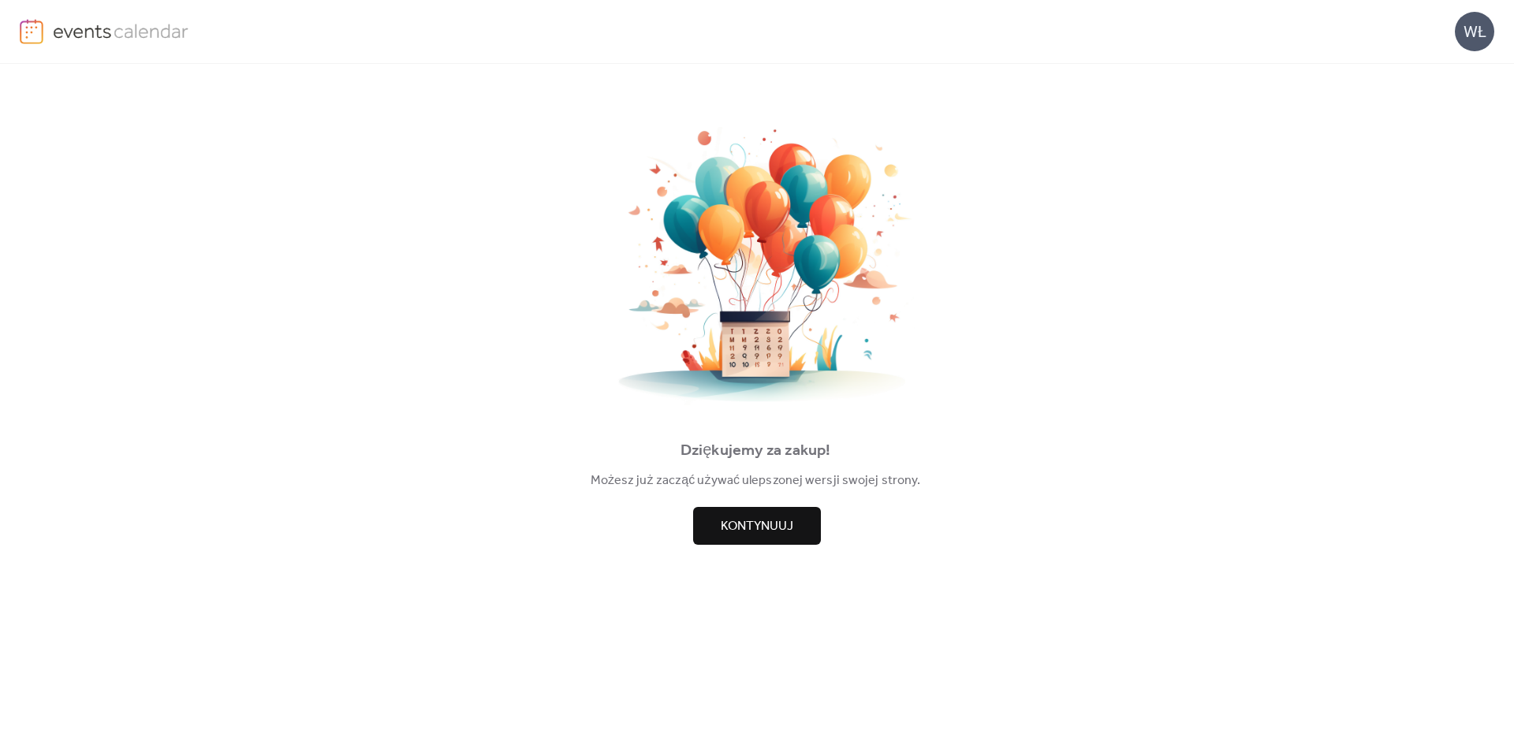
click at [788, 518] on span "Kontynuuj" at bounding box center [757, 526] width 73 height 19
